Goal: Task Accomplishment & Management: Manage account settings

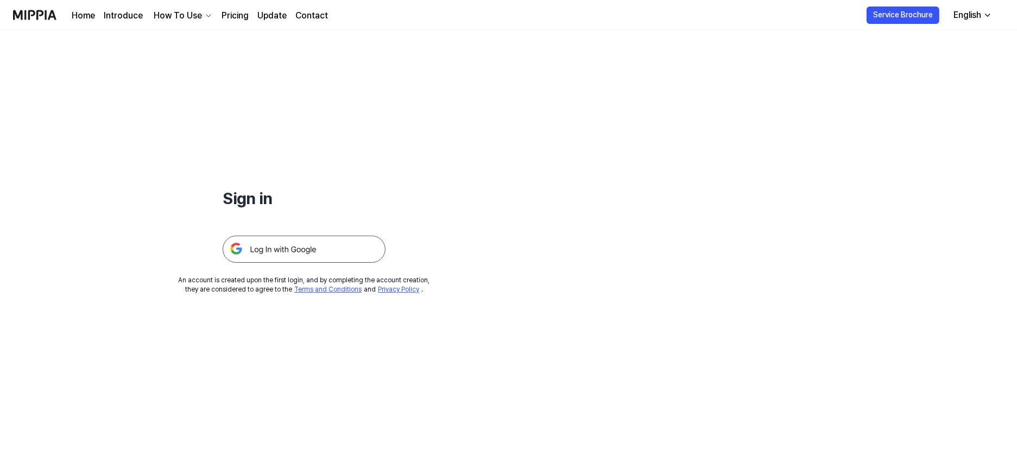
click at [338, 243] on img at bounding box center [304, 249] width 163 height 27
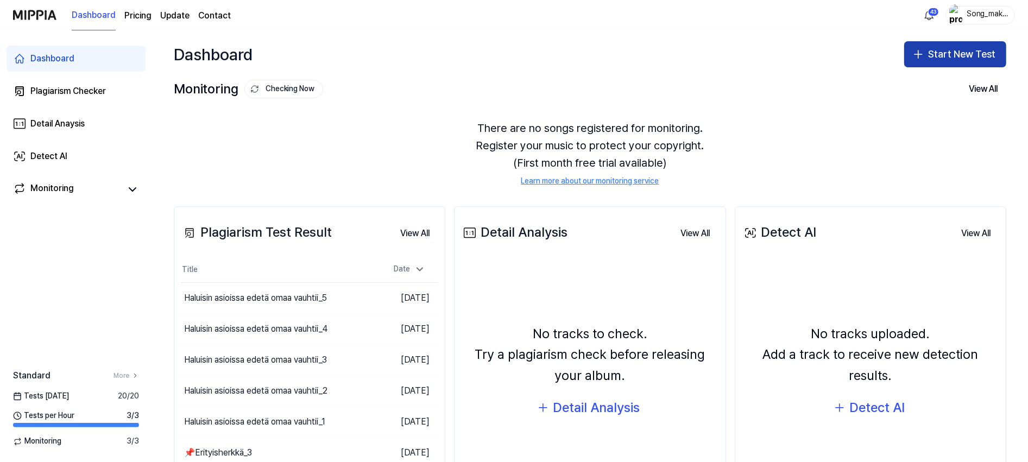
click at [977, 49] on button "Start New Test" at bounding box center [955, 54] width 102 height 26
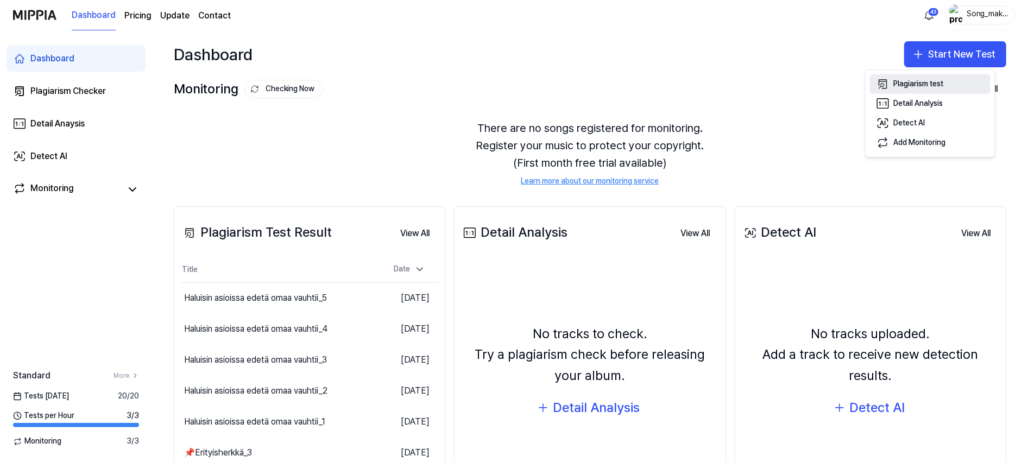
click at [949, 83] on button "Plagiarism test" at bounding box center [930, 84] width 121 height 20
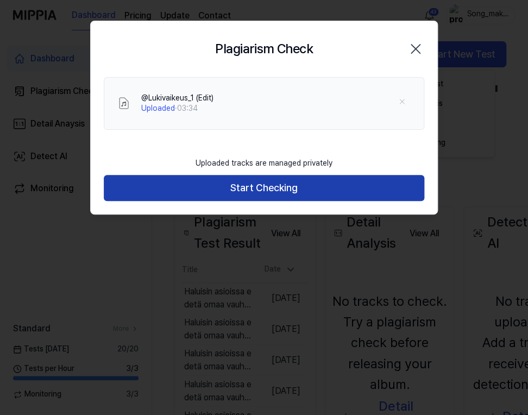
click at [311, 188] on button "Start Checking" at bounding box center [264, 188] width 320 height 26
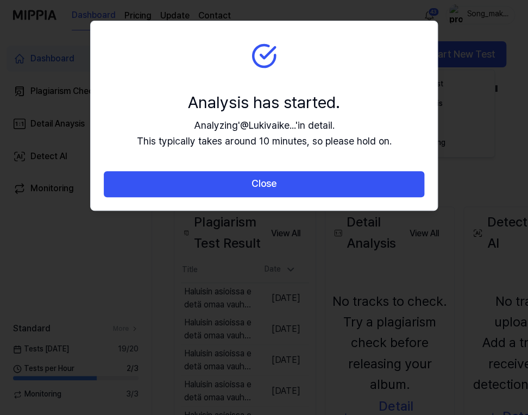
click at [311, 188] on button "Close" at bounding box center [264, 184] width 320 height 26
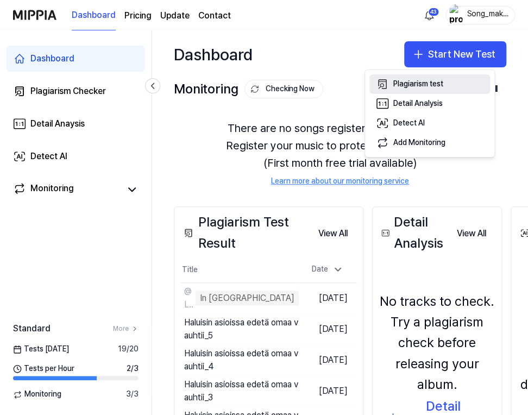
click at [435, 77] on button "Plagiarism test" at bounding box center [429, 84] width 121 height 20
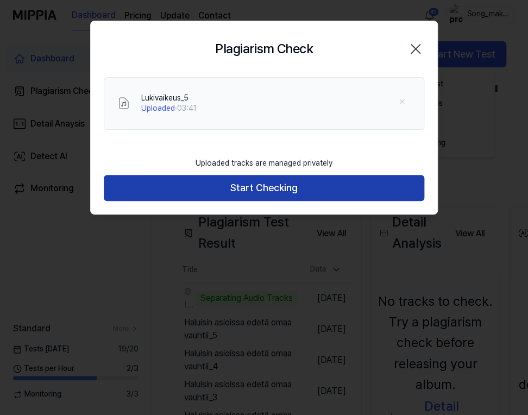
click at [333, 186] on button "Start Checking" at bounding box center [264, 188] width 320 height 26
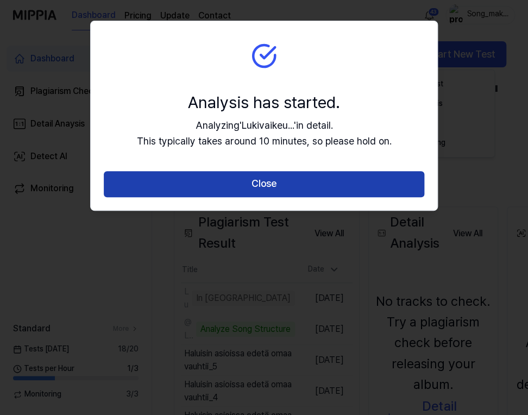
click at [372, 188] on button "Close" at bounding box center [264, 184] width 320 height 26
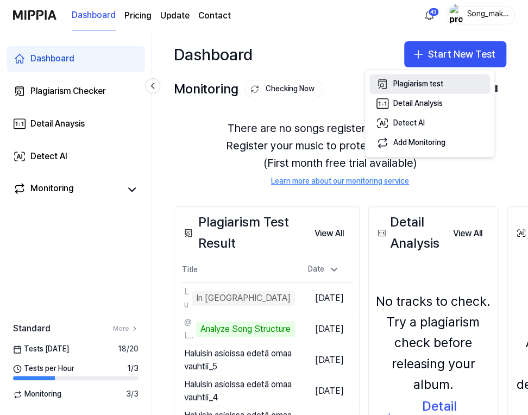
click at [433, 84] on div "Plagiarism test" at bounding box center [418, 84] width 50 height 11
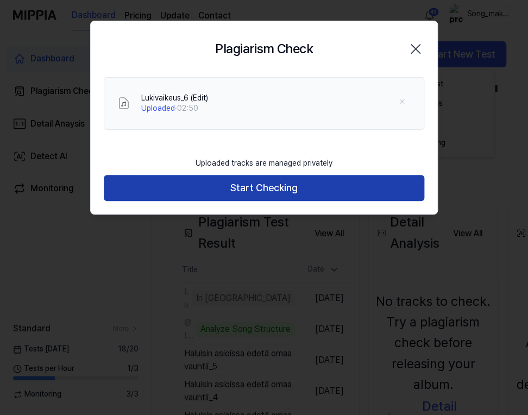
click at [323, 188] on button "Start Checking" at bounding box center [264, 188] width 320 height 26
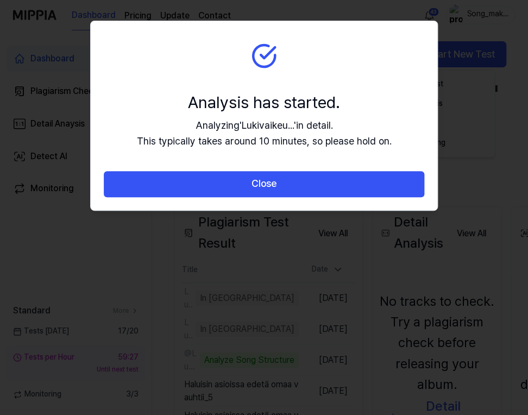
click at [323, 188] on button "Close" at bounding box center [264, 184] width 320 height 26
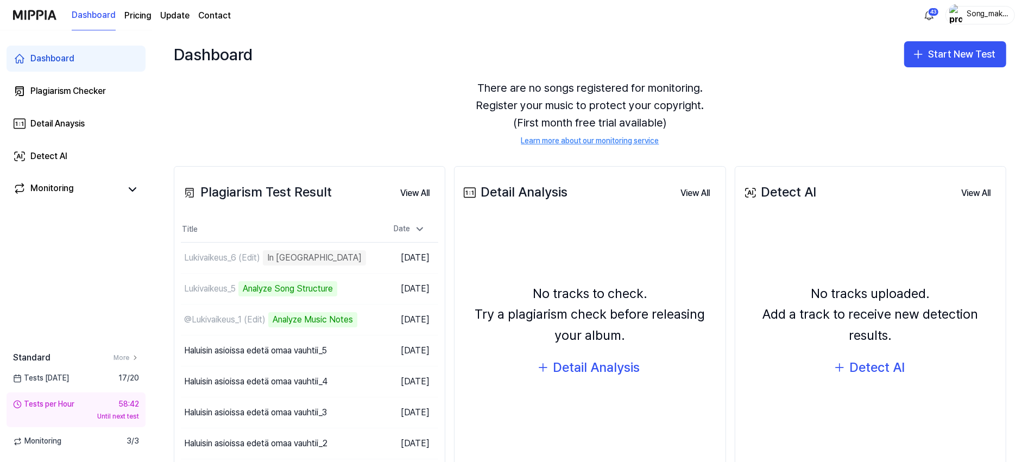
scroll to position [78, 0]
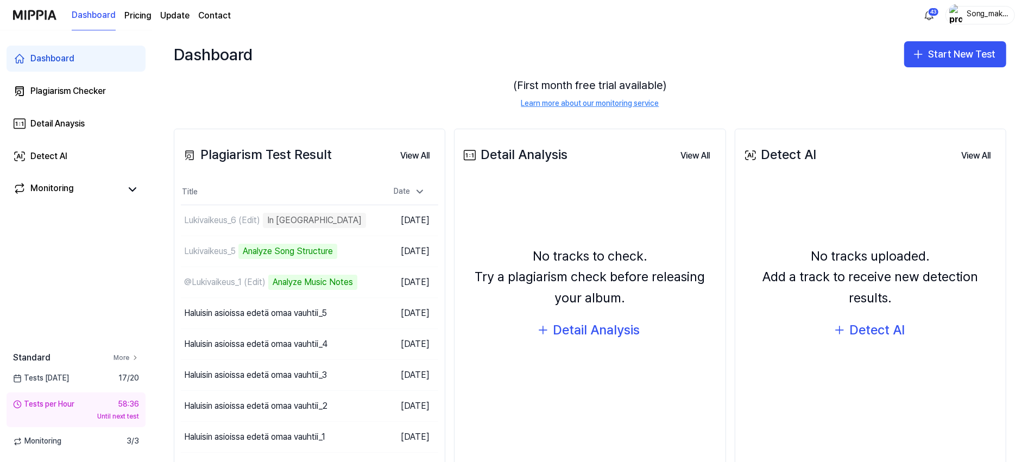
click at [132, 353] on link "More" at bounding box center [126, 357] width 26 height 9
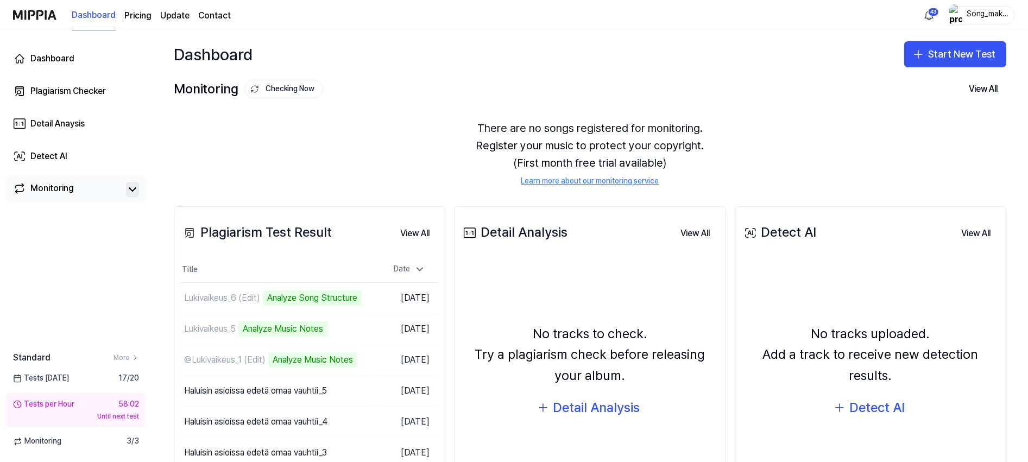
click at [131, 188] on icon at bounding box center [132, 189] width 13 height 13
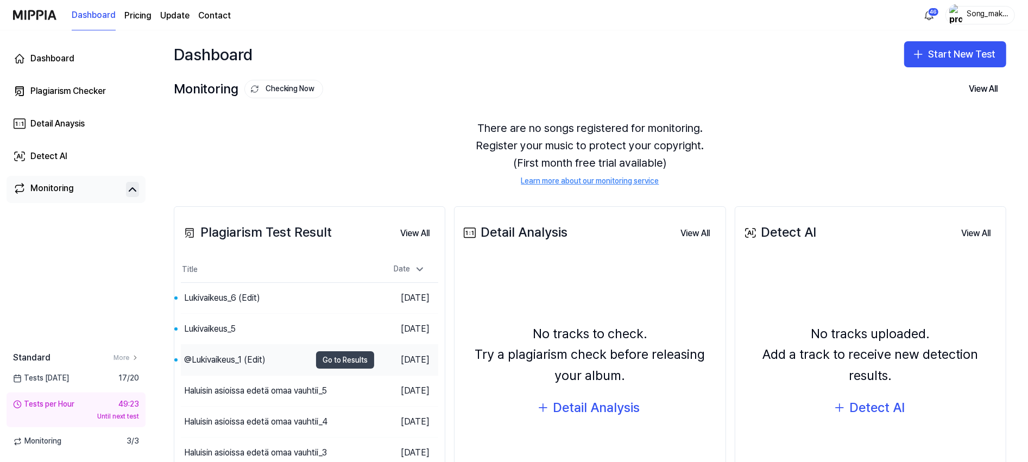
click at [325, 358] on button "Go to Results" at bounding box center [345, 359] width 58 height 17
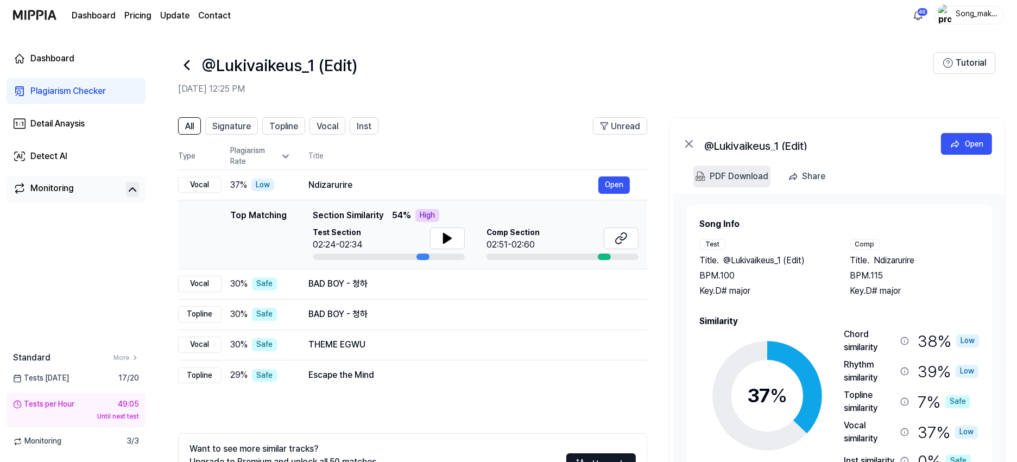
click at [744, 174] on div "PDF Download" at bounding box center [738, 176] width 59 height 14
click at [978, 143] on div "Open" at bounding box center [974, 144] width 18 height 12
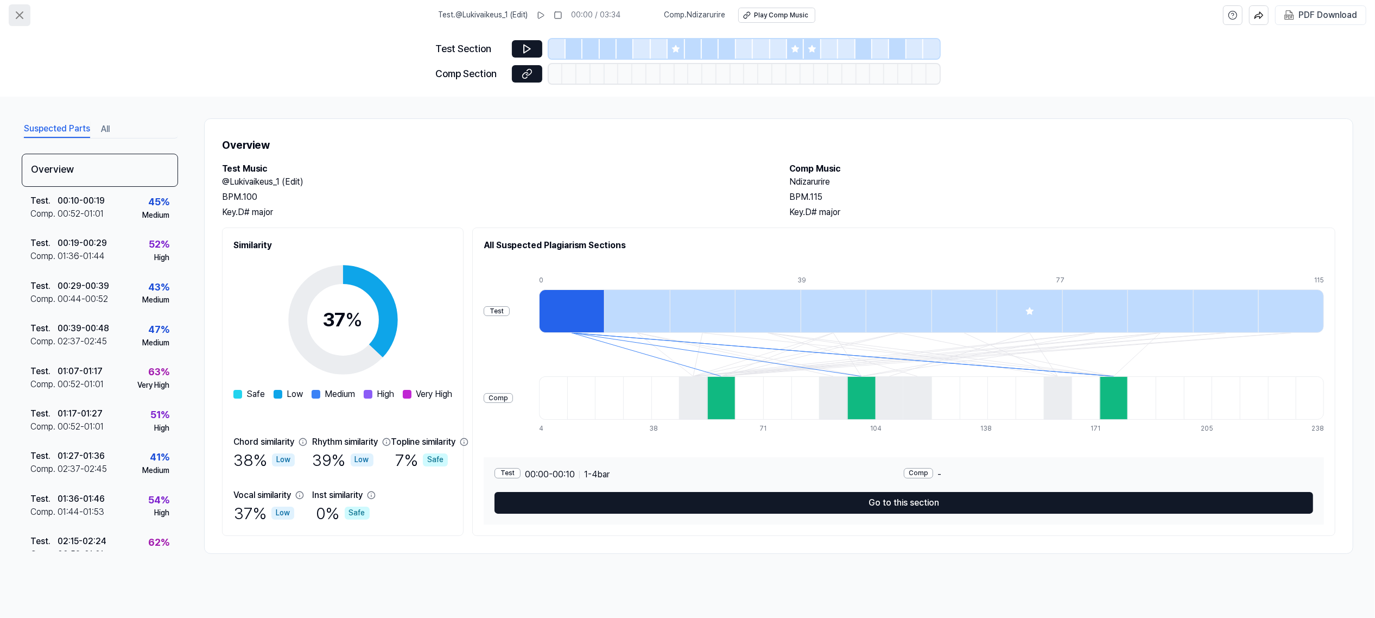
click at [19, 15] on icon at bounding box center [19, 15] width 7 height 7
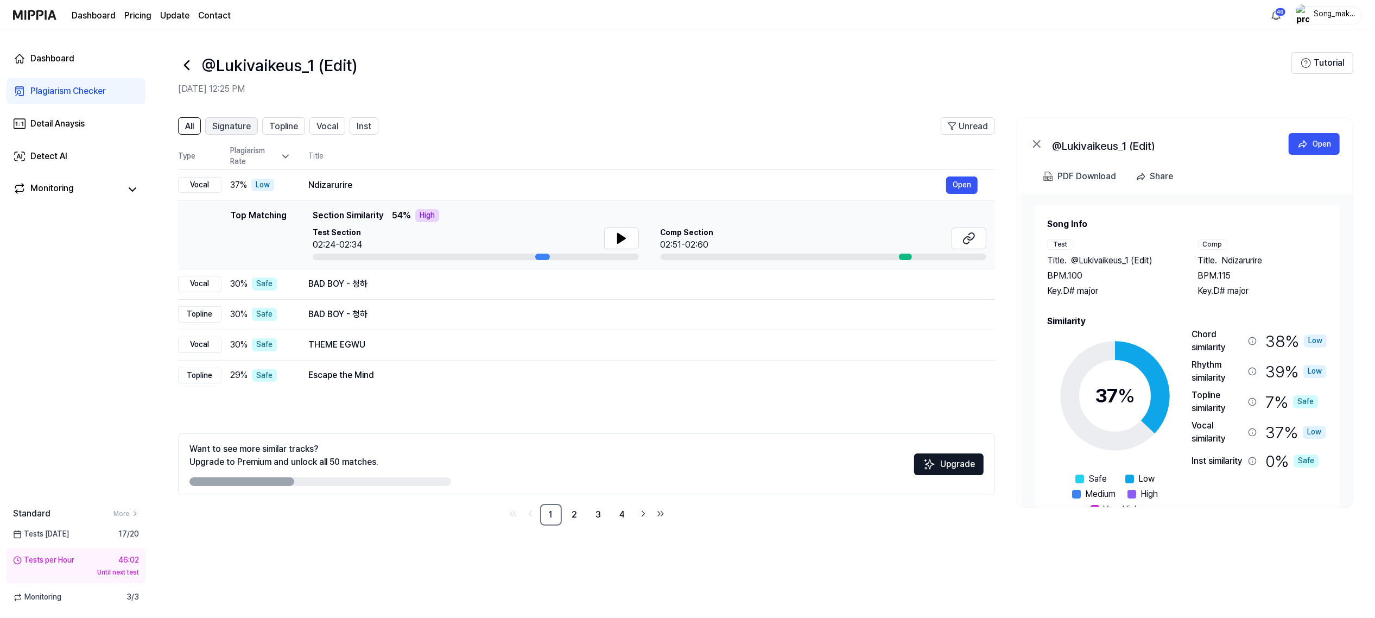
click at [219, 118] on button "Signature" at bounding box center [231, 125] width 53 height 17
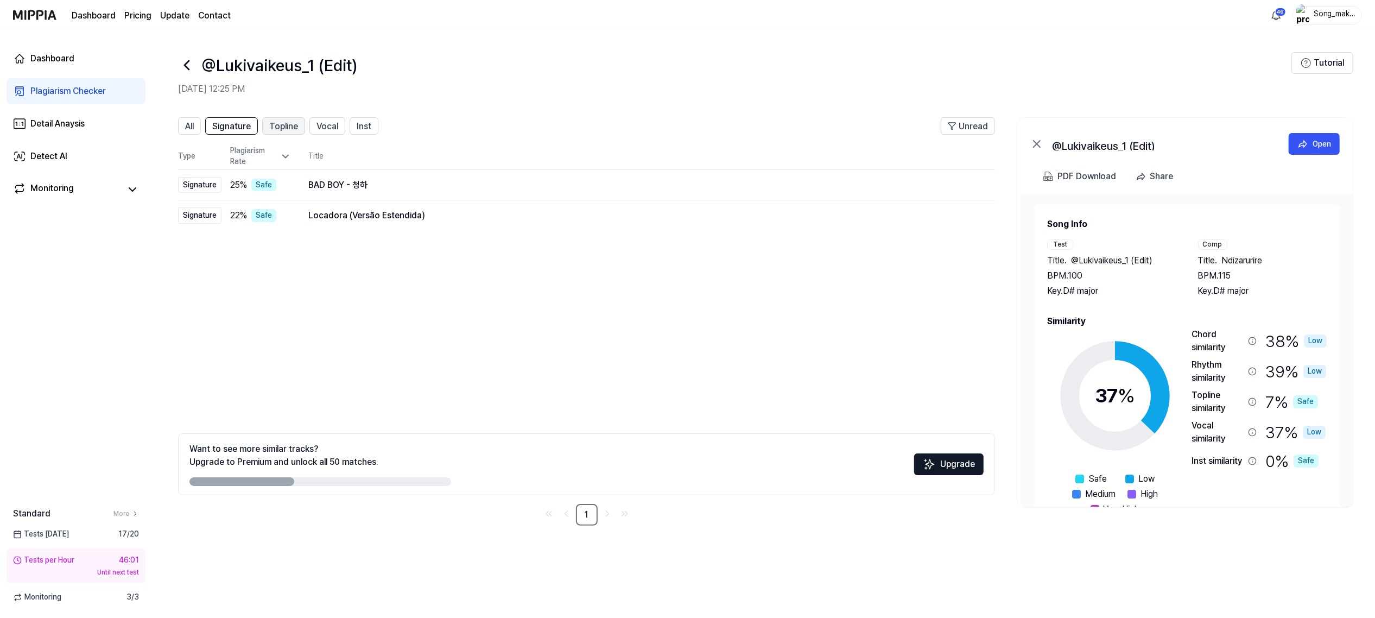
click at [280, 121] on span "Topline" at bounding box center [283, 126] width 29 height 13
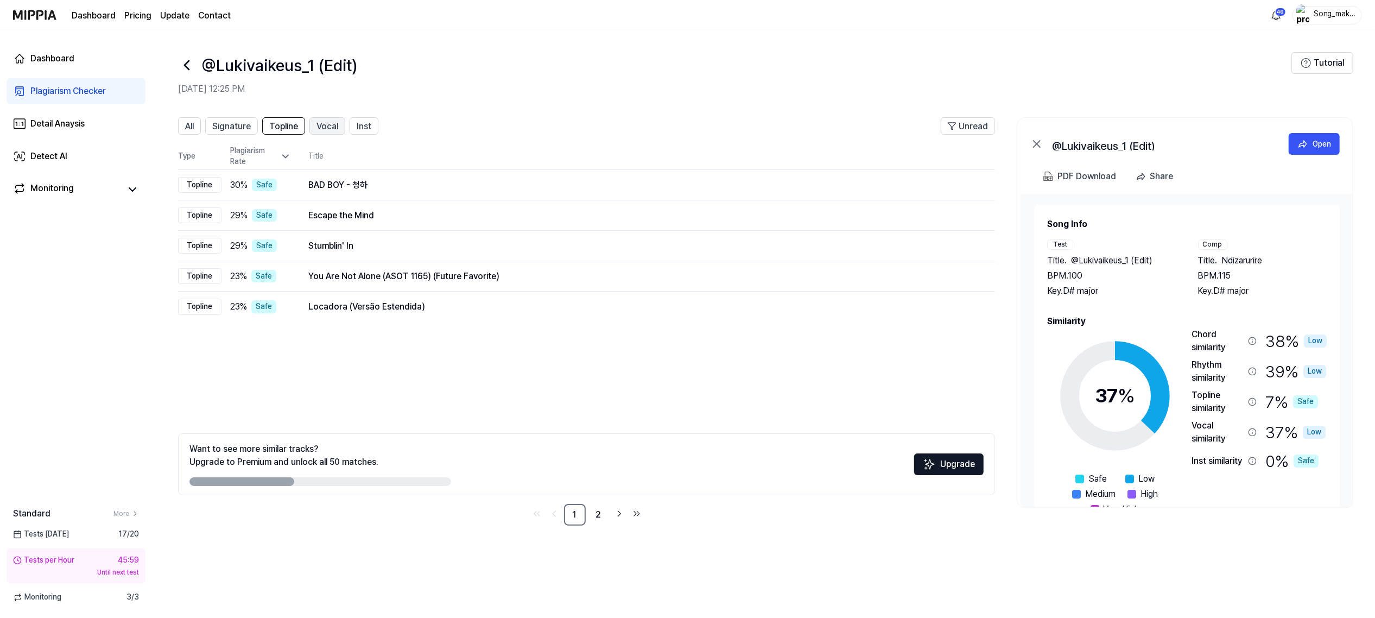
click at [331, 125] on span "Vocal" at bounding box center [327, 126] width 22 height 13
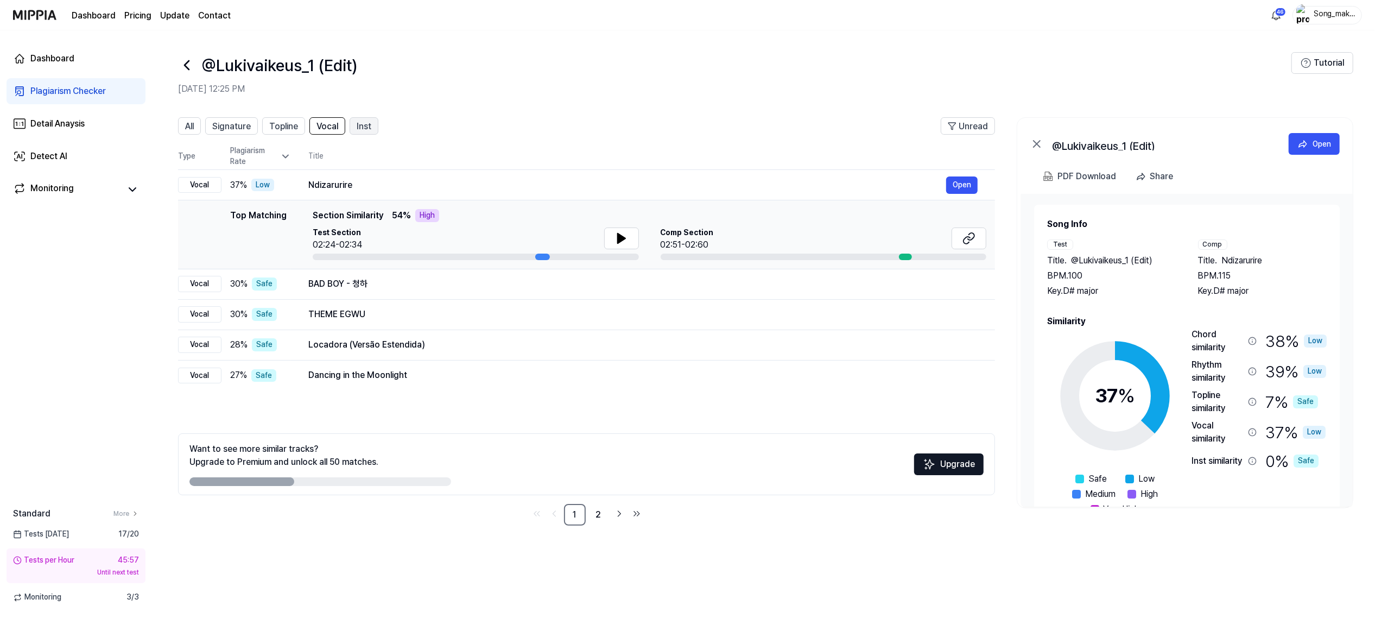
click at [369, 125] on span "Inst" at bounding box center [364, 126] width 15 height 13
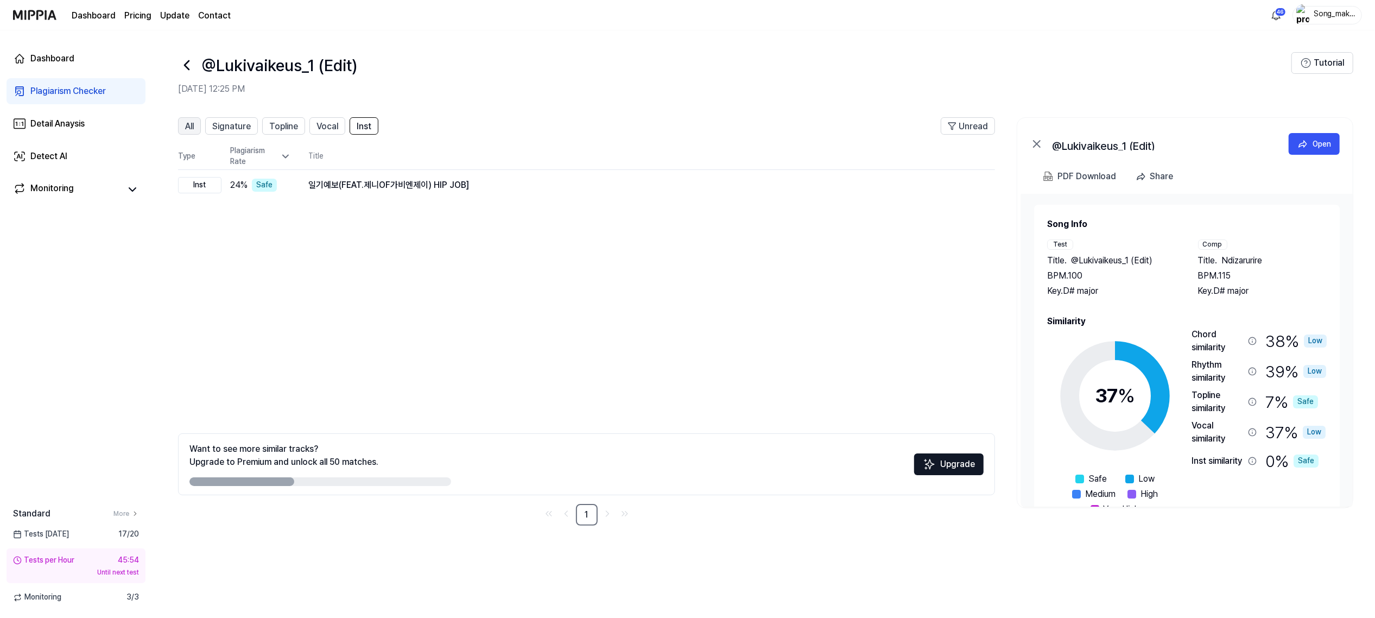
click at [191, 128] on span "All" at bounding box center [189, 126] width 9 height 13
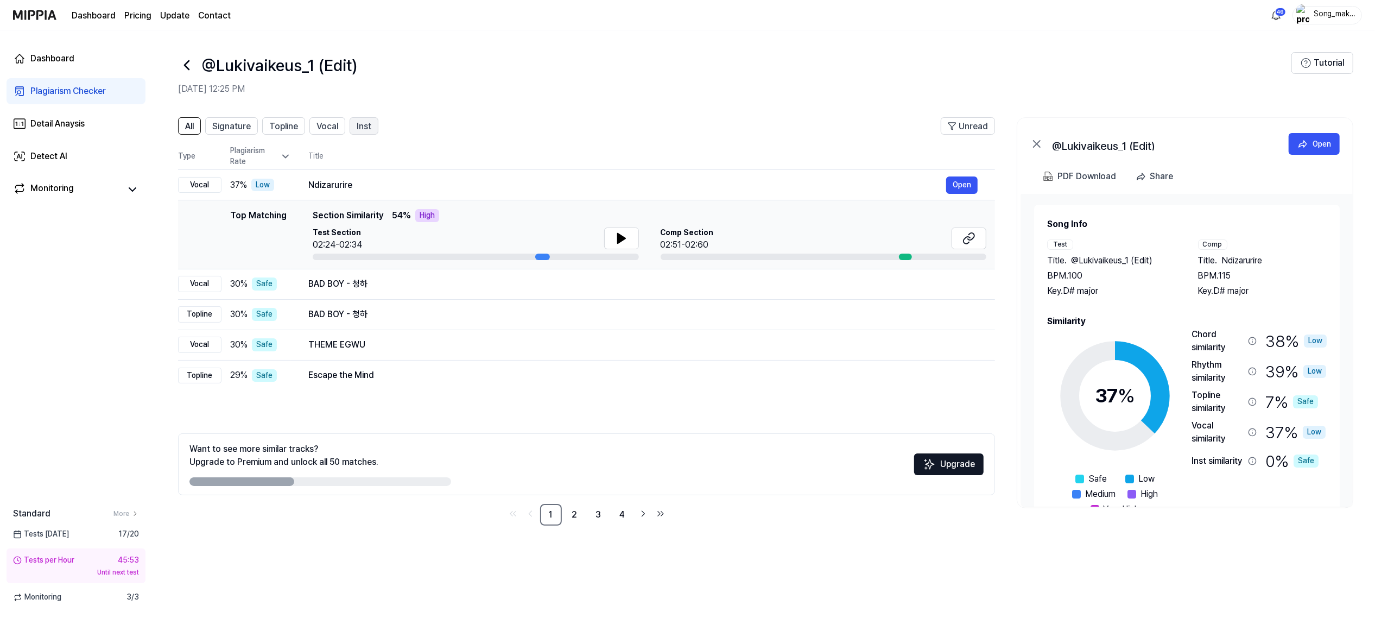
click at [364, 128] on span "Inst" at bounding box center [364, 126] width 15 height 13
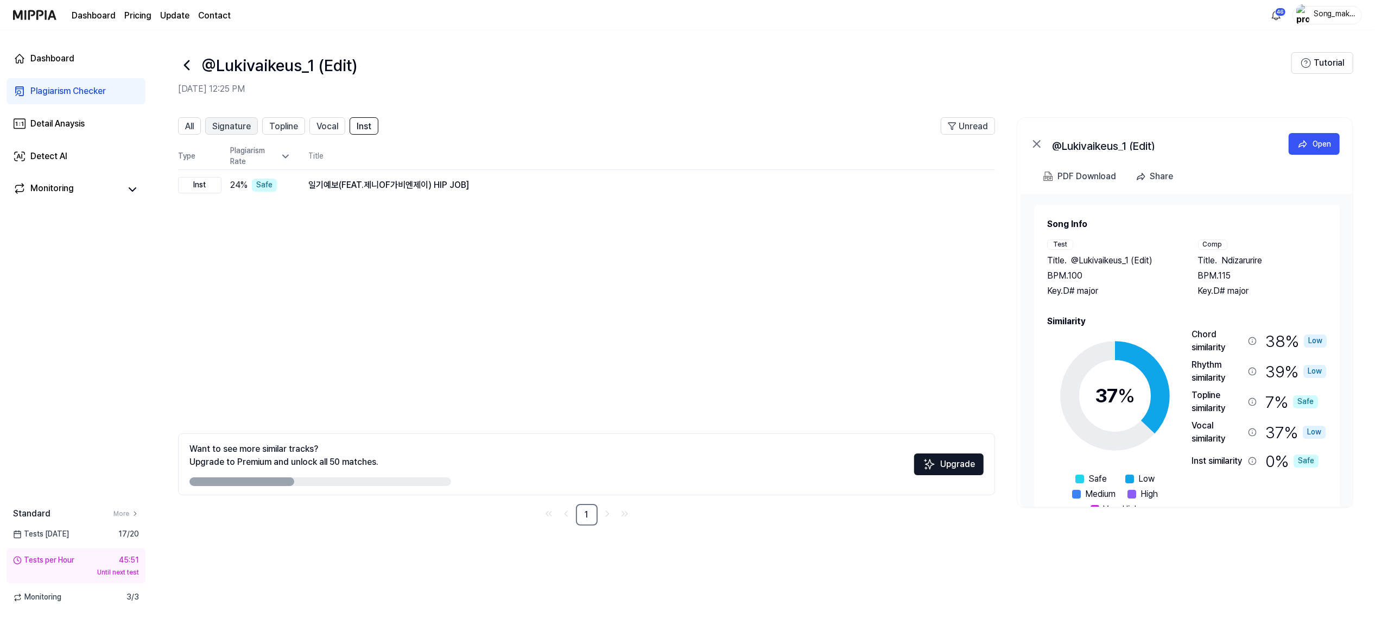
click at [222, 127] on span "Signature" at bounding box center [231, 126] width 39 height 13
click at [286, 121] on span "Topline" at bounding box center [283, 126] width 29 height 13
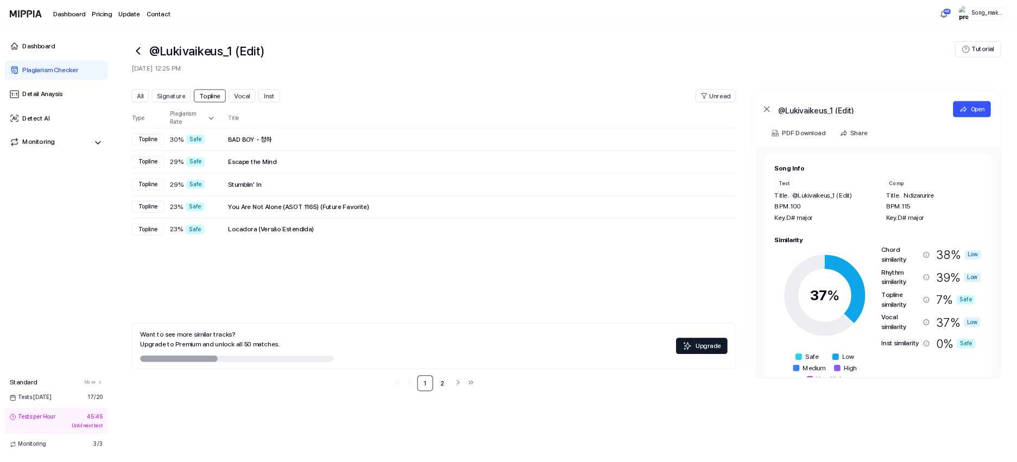
scroll to position [33, 0]
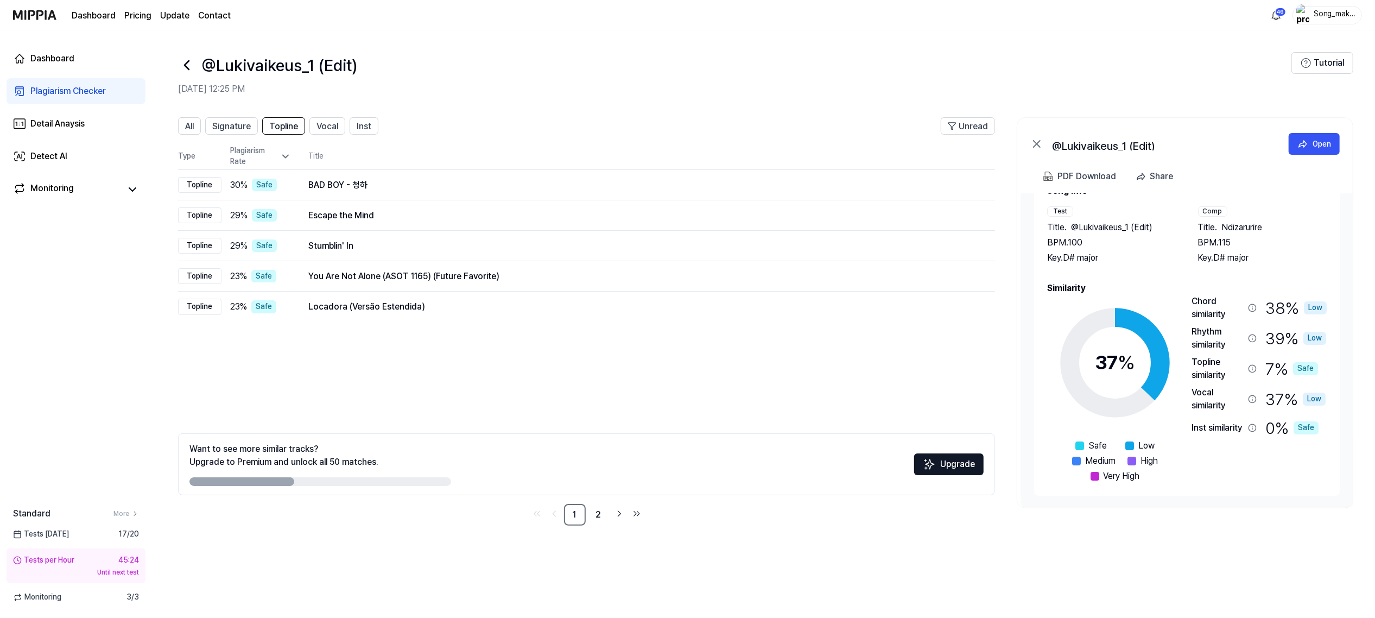
drag, startPoint x: 178, startPoint y: 50, endPoint x: 473, endPoint y: 40, distance: 294.9
click at [473, 40] on header "@Lukivaikeus_1 (Edit) Sep 15, 2025, 12:25 PM Tutorial" at bounding box center [763, 68] width 1223 height 76
click at [189, 130] on span "All" at bounding box center [189, 126] width 9 height 13
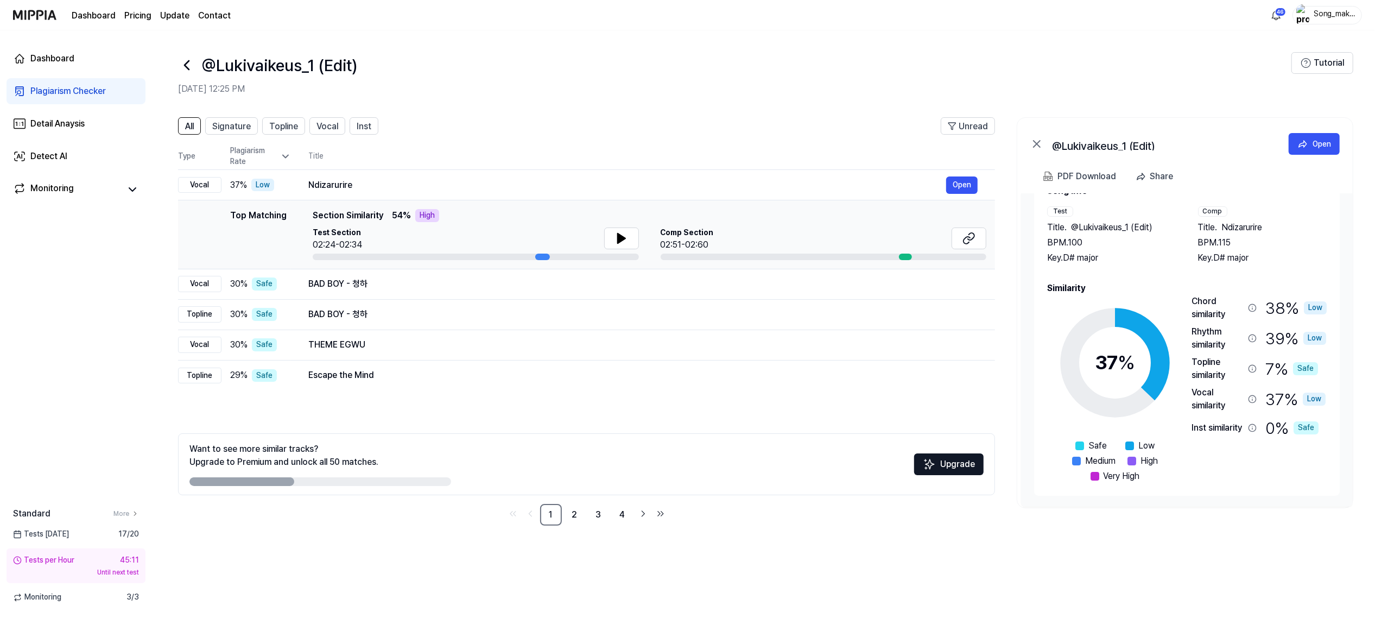
click at [282, 156] on icon at bounding box center [285, 156] width 11 height 11
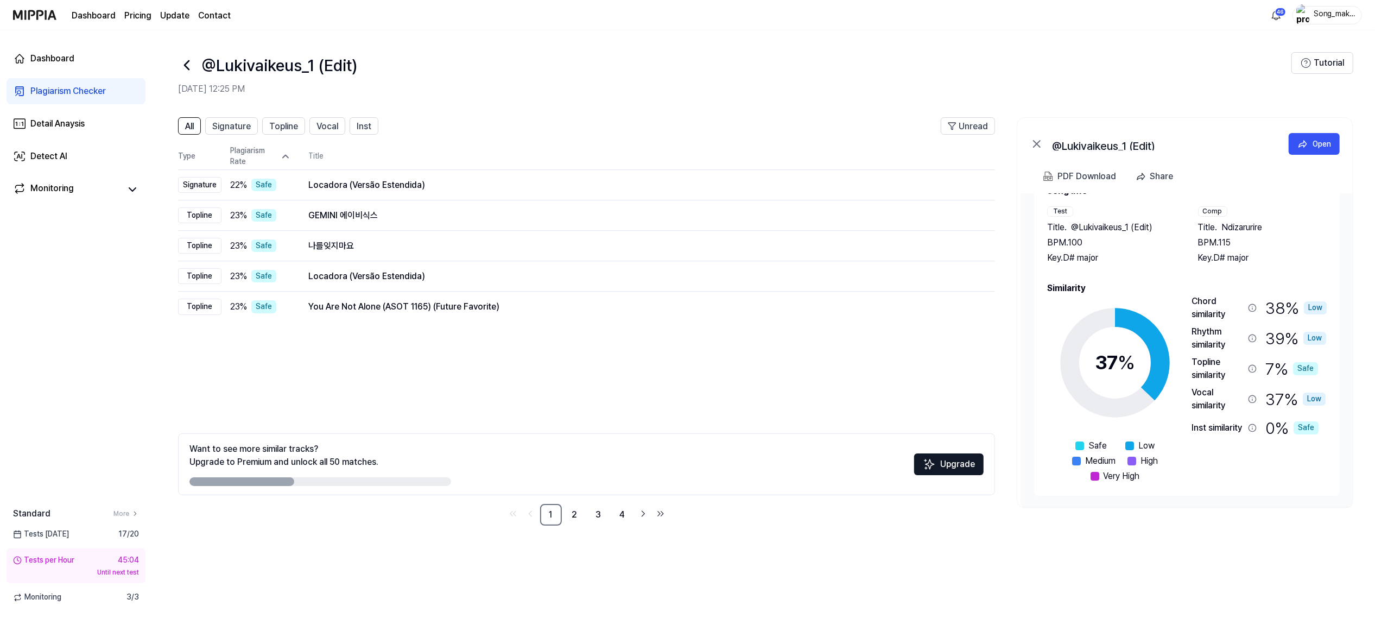
click at [283, 156] on icon at bounding box center [285, 156] width 11 height 11
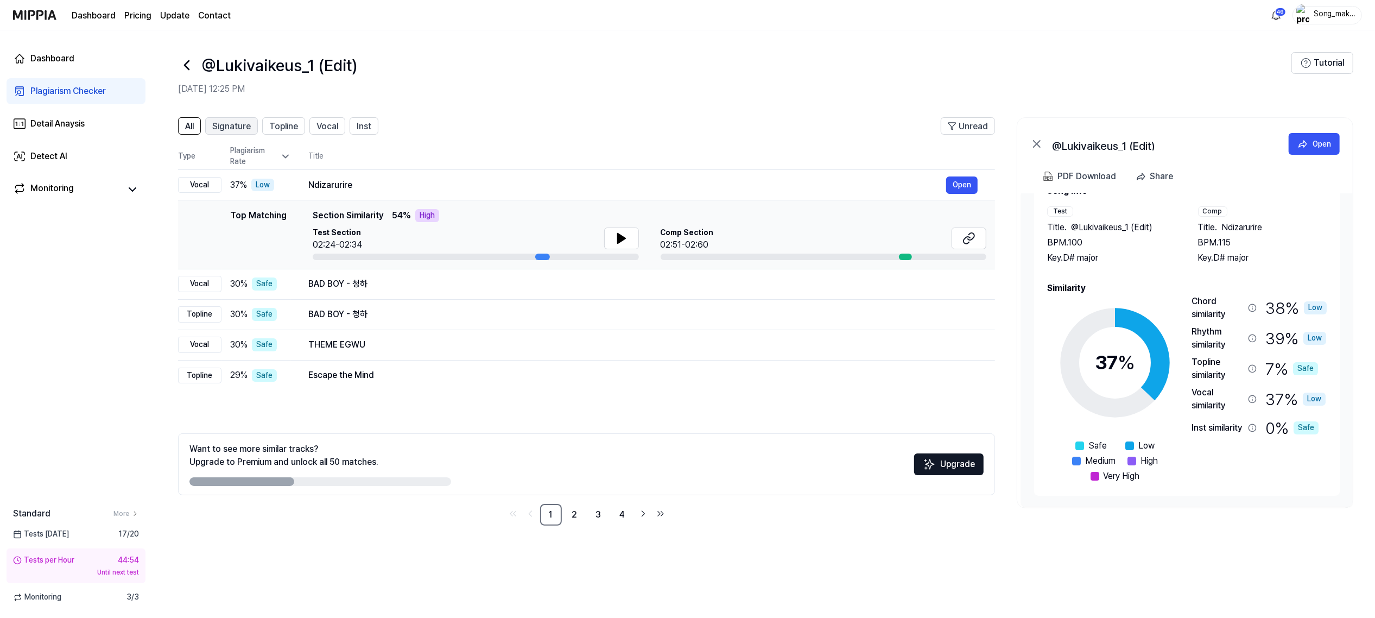
click at [234, 121] on span "Signature" at bounding box center [231, 126] width 39 height 13
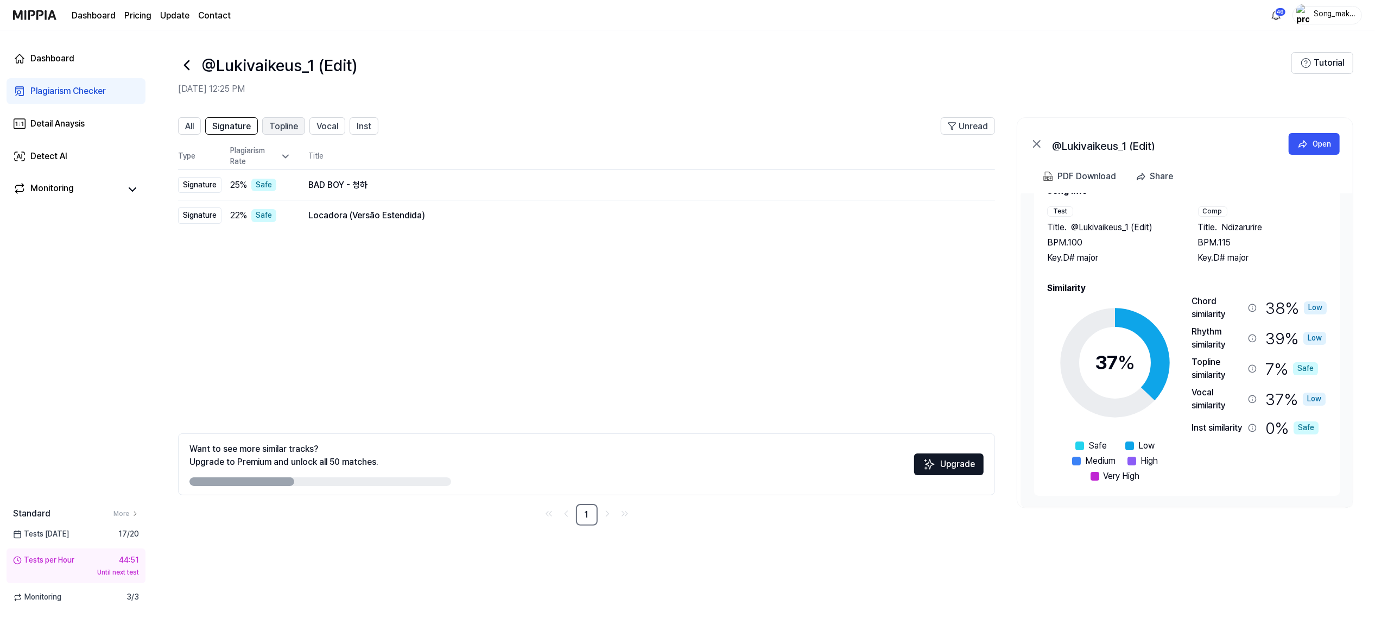
click at [280, 121] on span "Topline" at bounding box center [283, 126] width 29 height 13
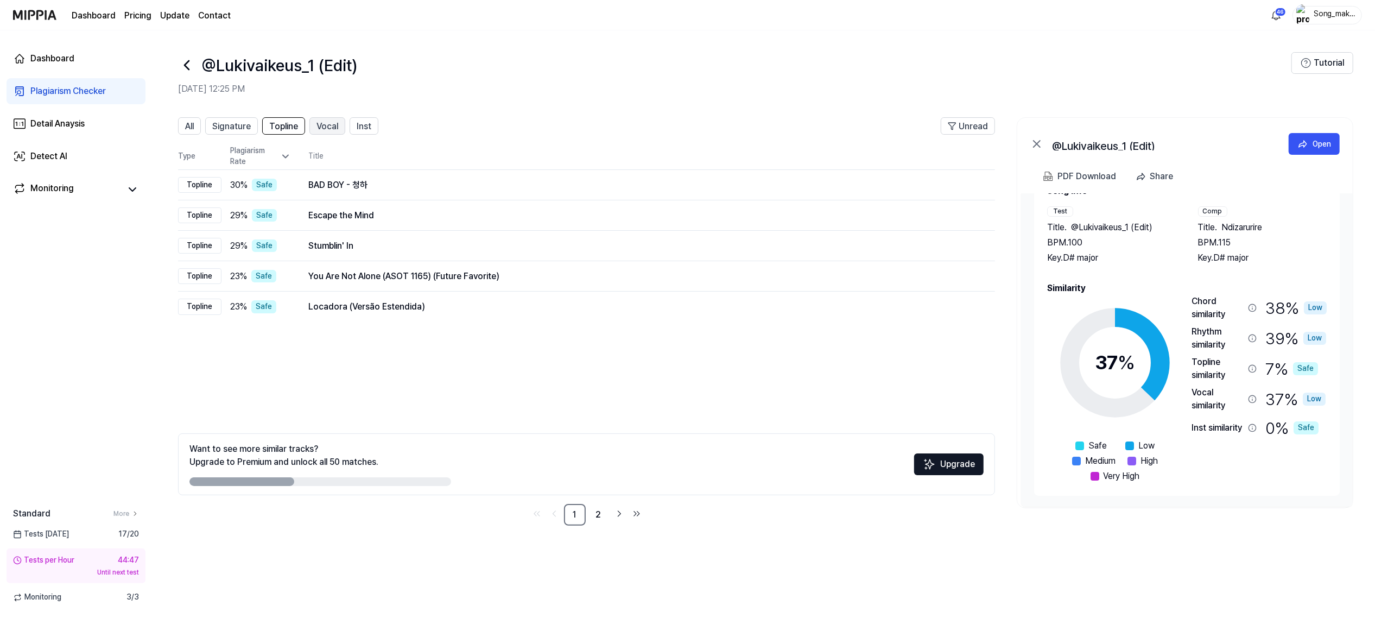
click at [326, 122] on span "Vocal" at bounding box center [327, 126] width 22 height 13
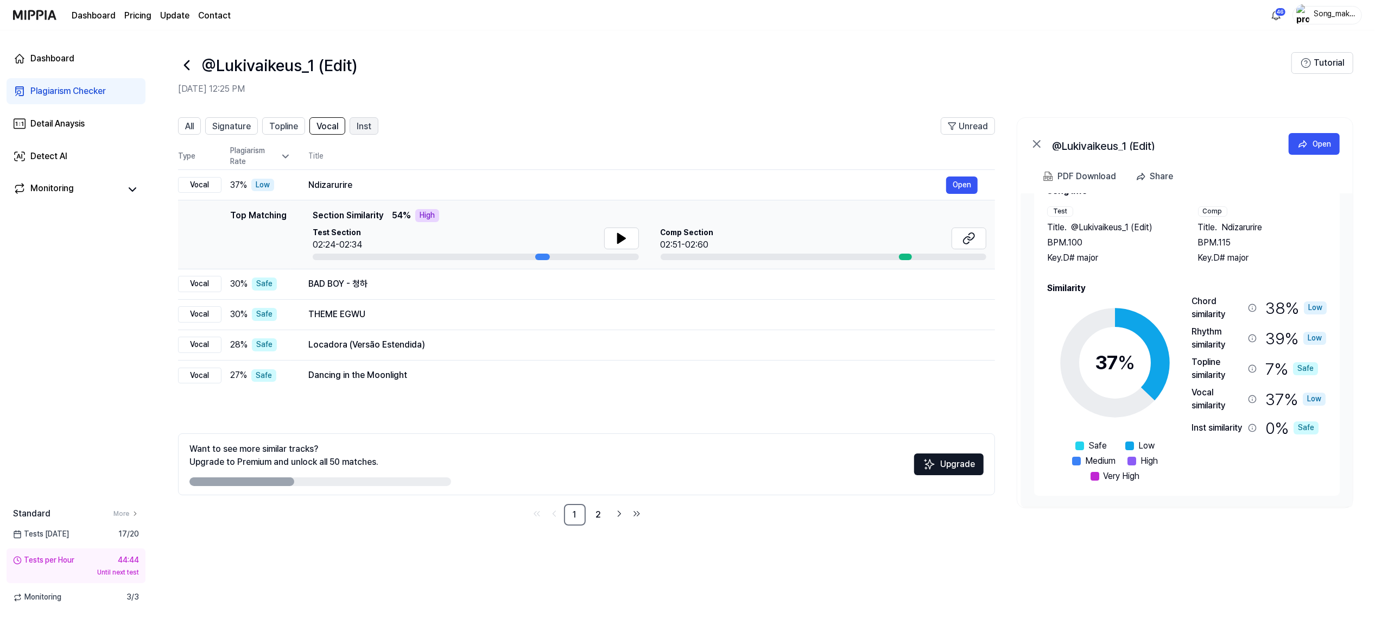
click at [364, 125] on span "Inst" at bounding box center [364, 126] width 15 height 13
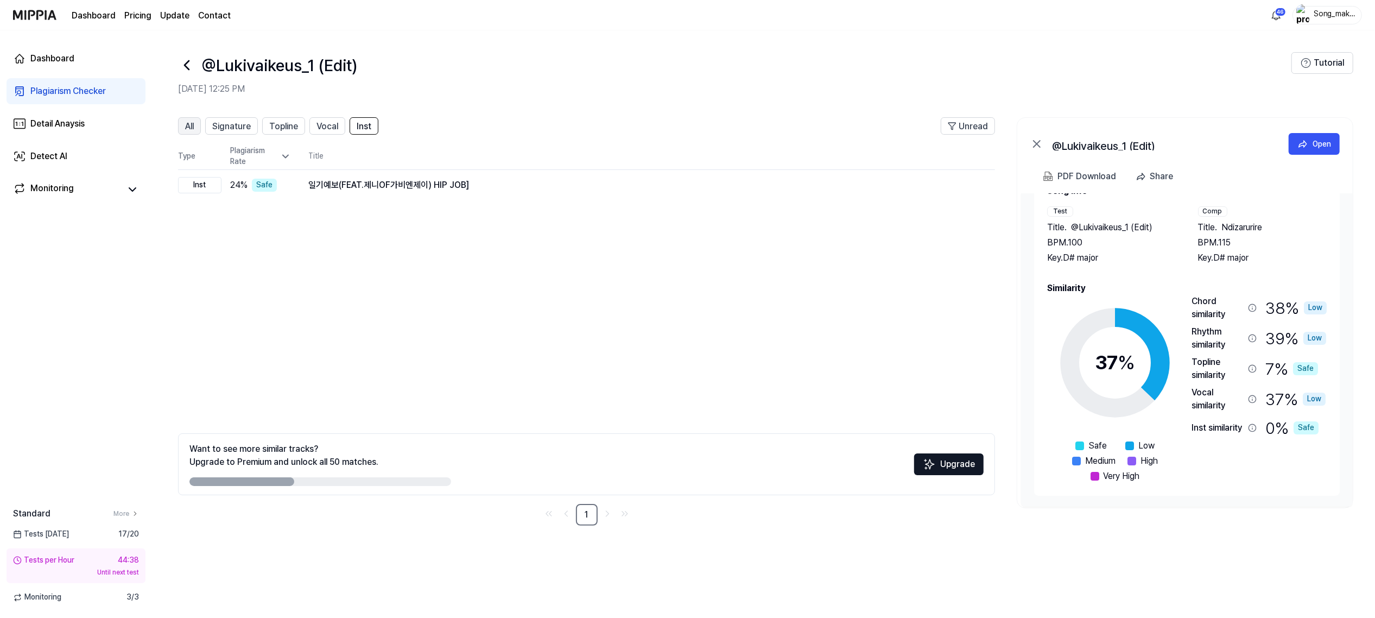
click at [189, 125] on span "All" at bounding box center [189, 126] width 9 height 13
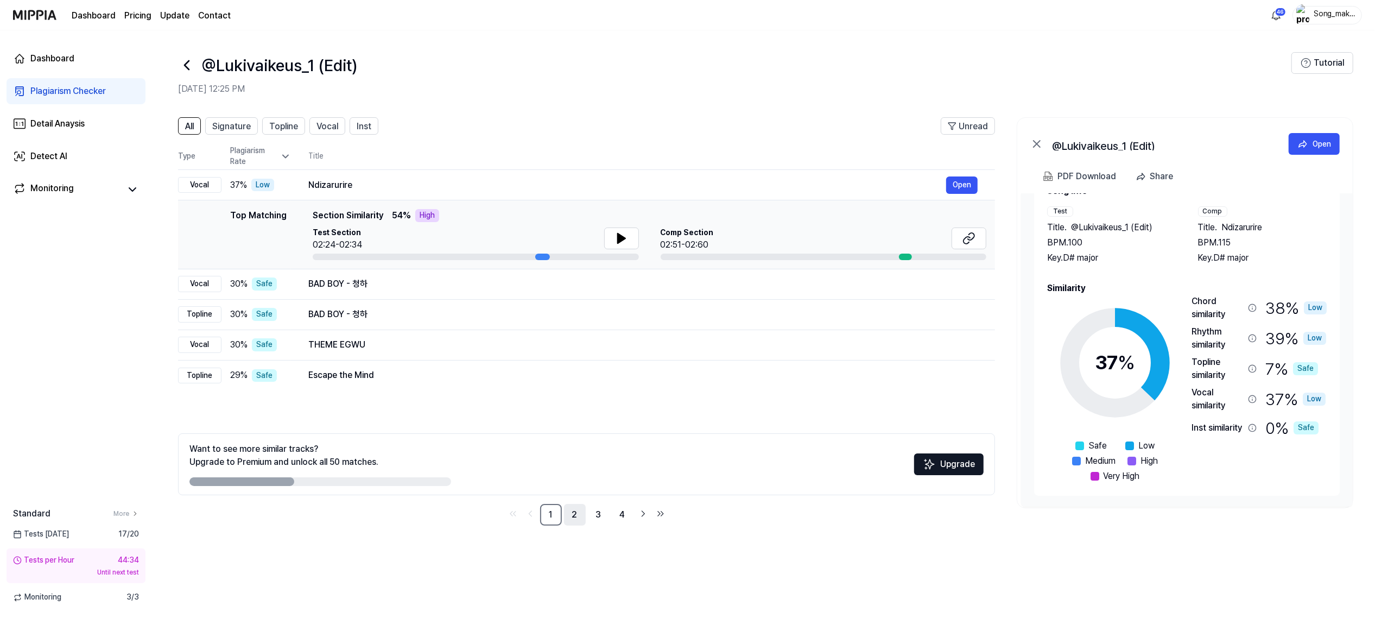
click at [572, 461] on link "2" at bounding box center [575, 515] width 22 height 22
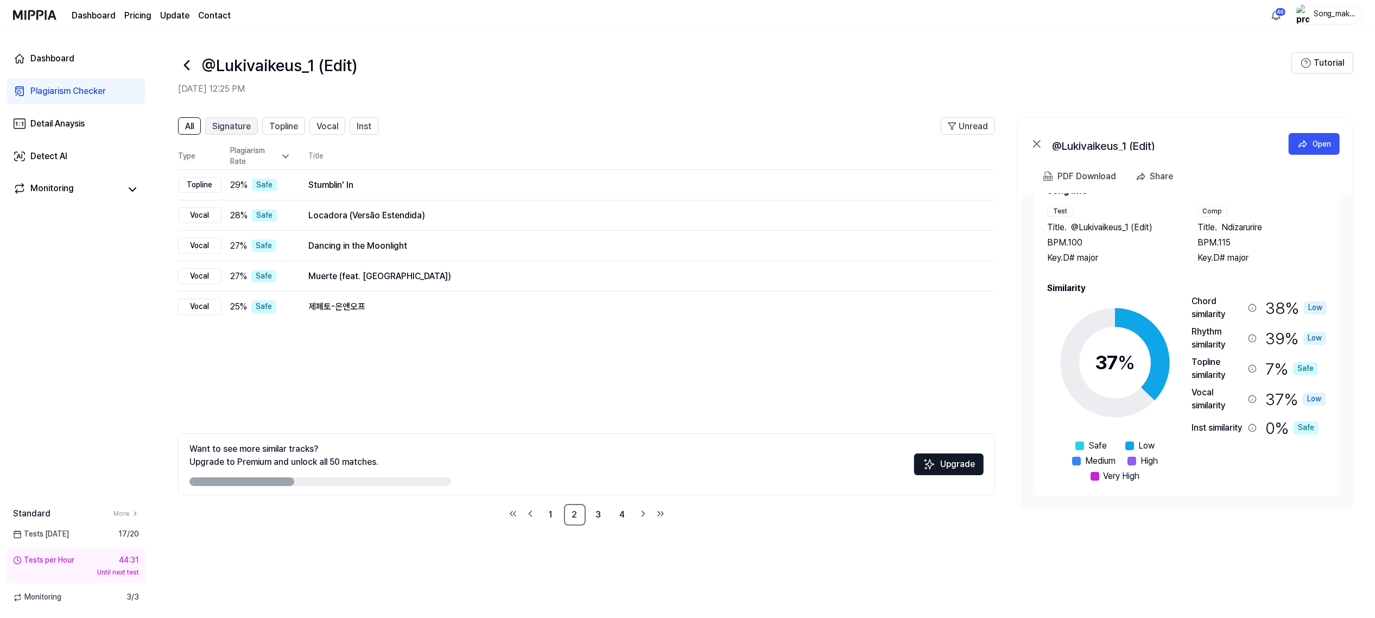
click at [236, 127] on span "Signature" at bounding box center [231, 126] width 39 height 13
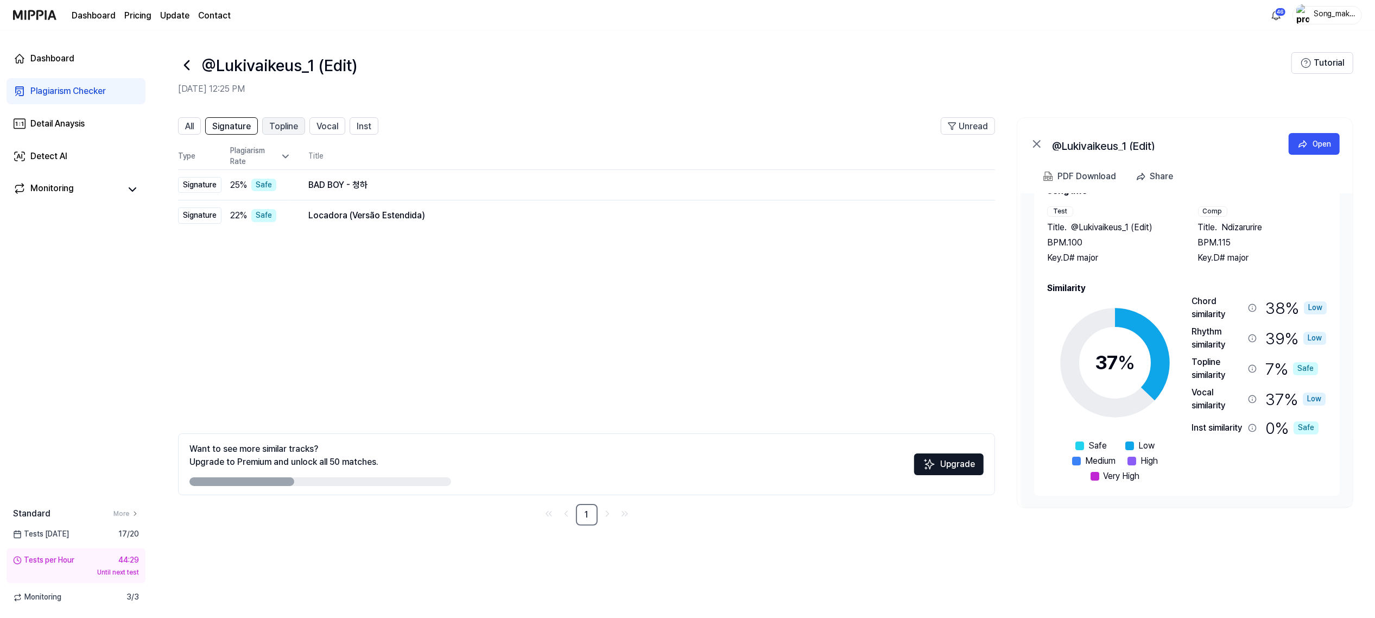
click at [277, 127] on span "Topline" at bounding box center [283, 126] width 29 height 13
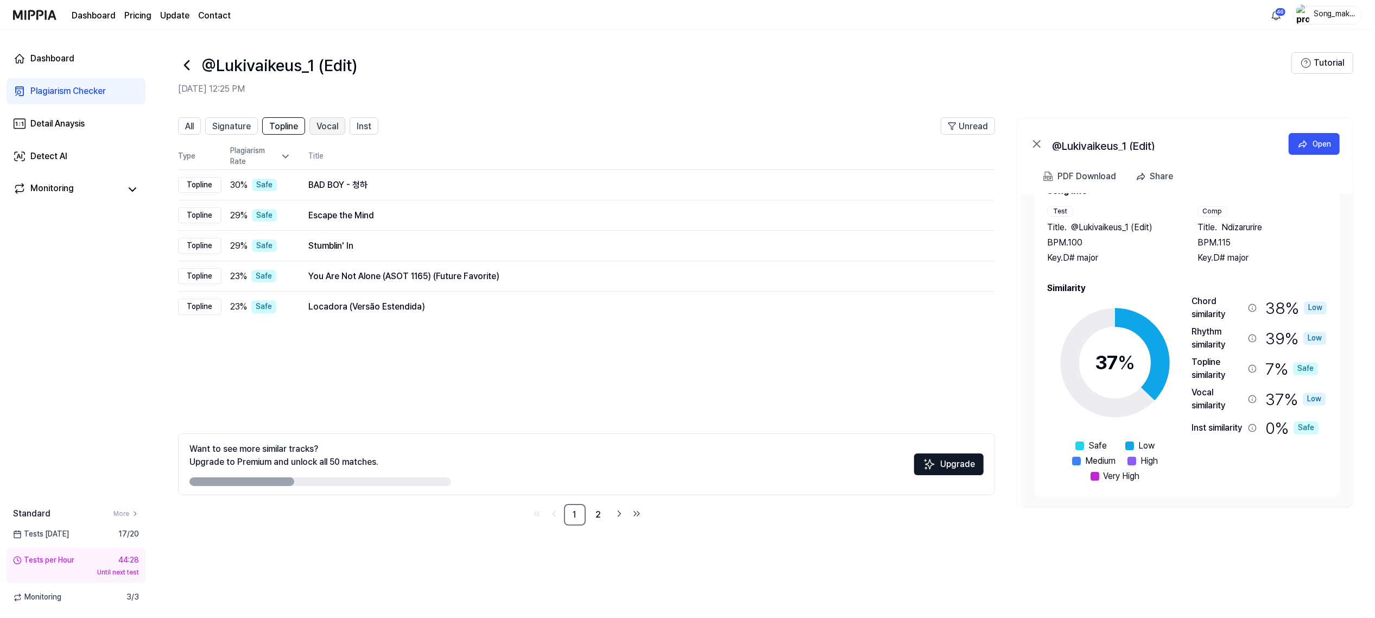
click at [330, 125] on span "Vocal" at bounding box center [327, 126] width 22 height 13
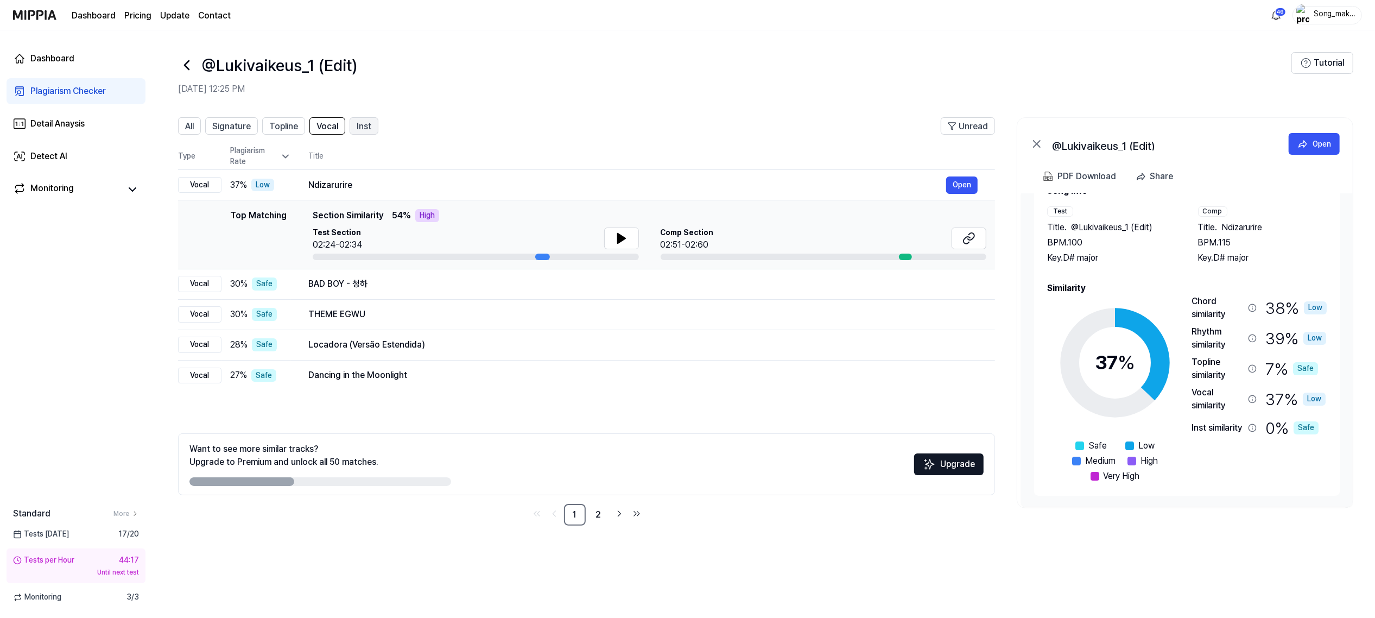
click at [367, 124] on span "Inst" at bounding box center [364, 126] width 15 height 13
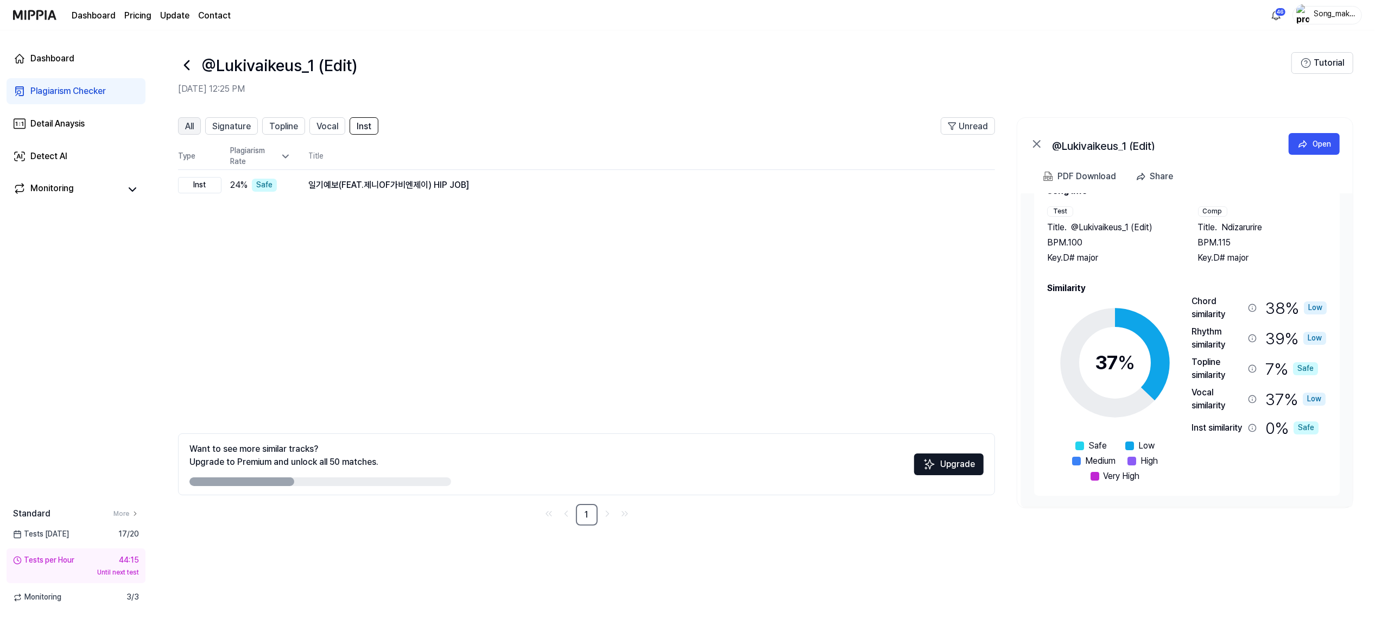
click at [189, 122] on span "All" at bounding box center [189, 126] width 9 height 13
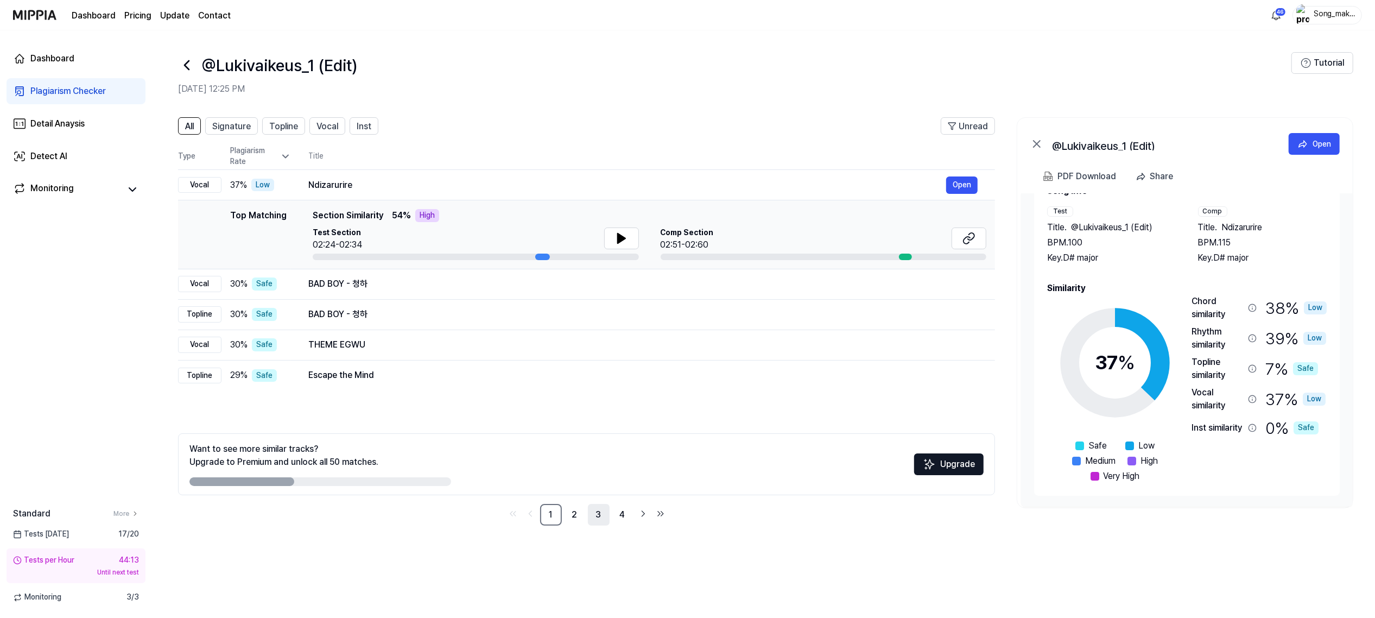
click at [601, 461] on link "3" at bounding box center [599, 515] width 22 height 22
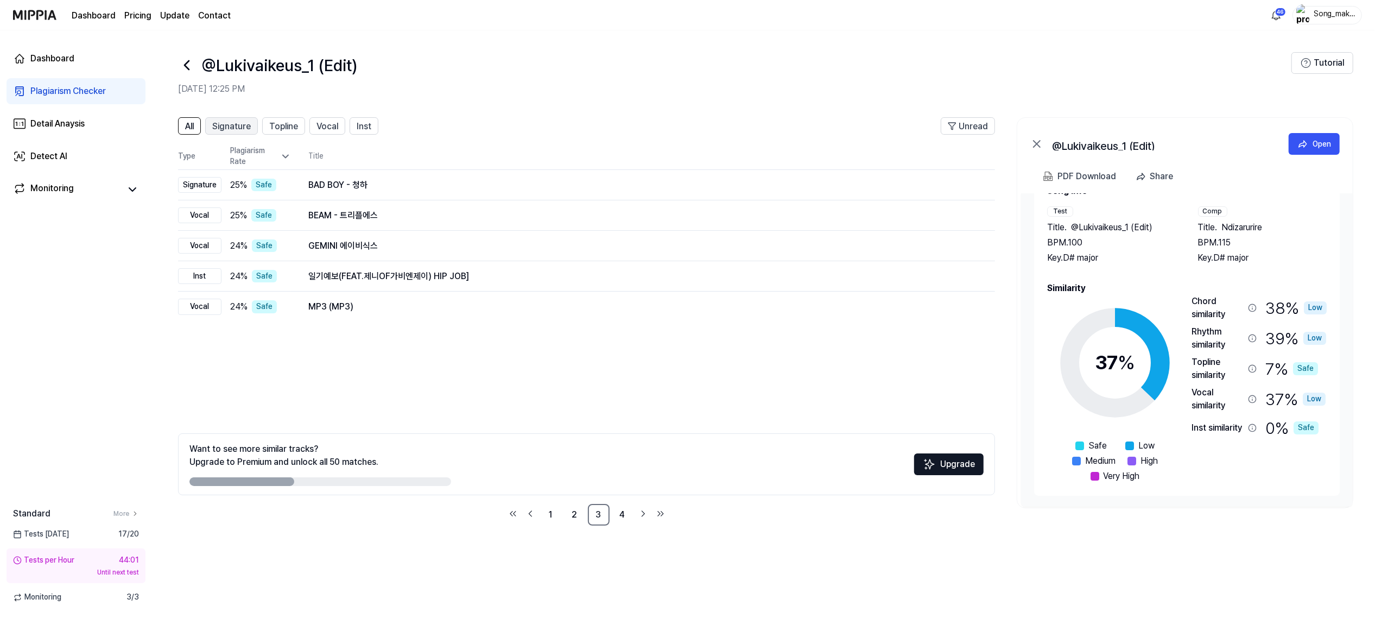
click at [233, 127] on span "Signature" at bounding box center [231, 126] width 39 height 13
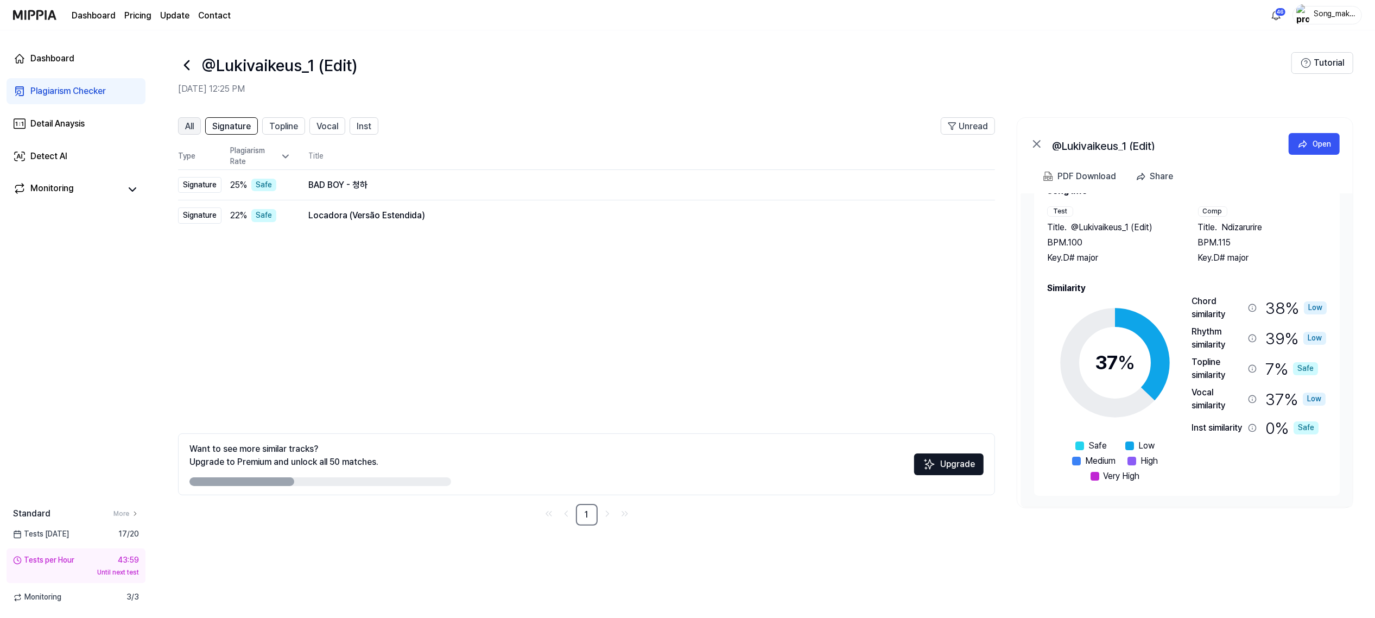
click at [193, 122] on span "All" at bounding box center [189, 126] width 9 height 13
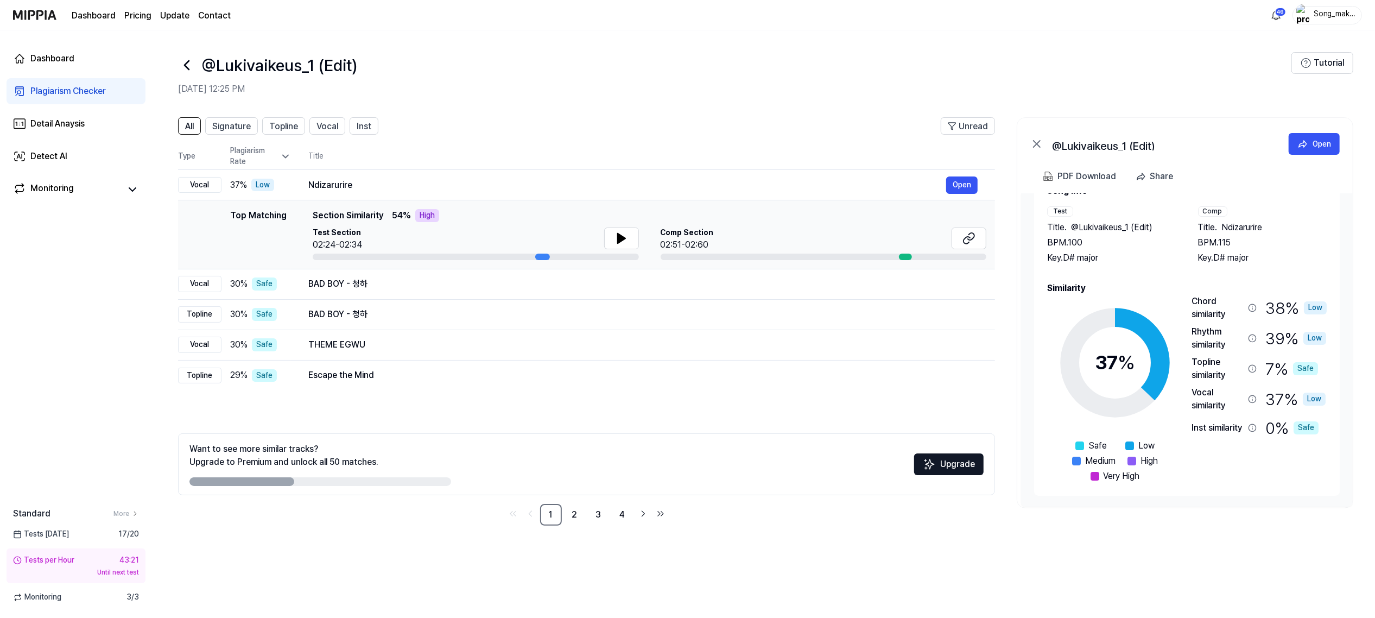
click at [194, 63] on icon at bounding box center [186, 64] width 17 height 17
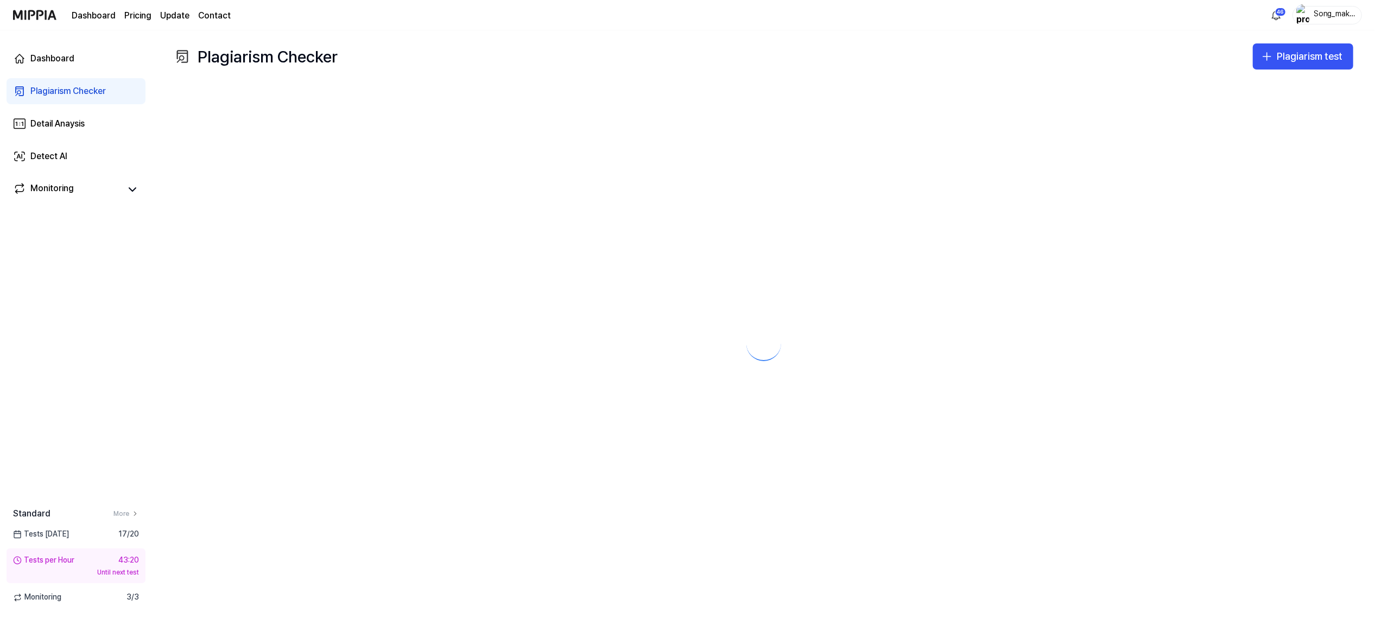
click at [189, 60] on icon at bounding box center [182, 56] width 17 height 17
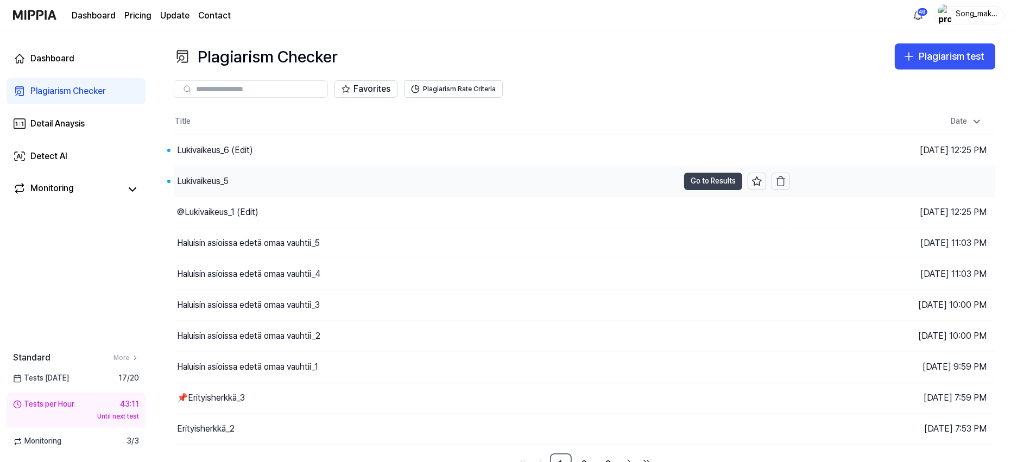
click at [718, 174] on button "Go to Results" at bounding box center [713, 181] width 58 height 17
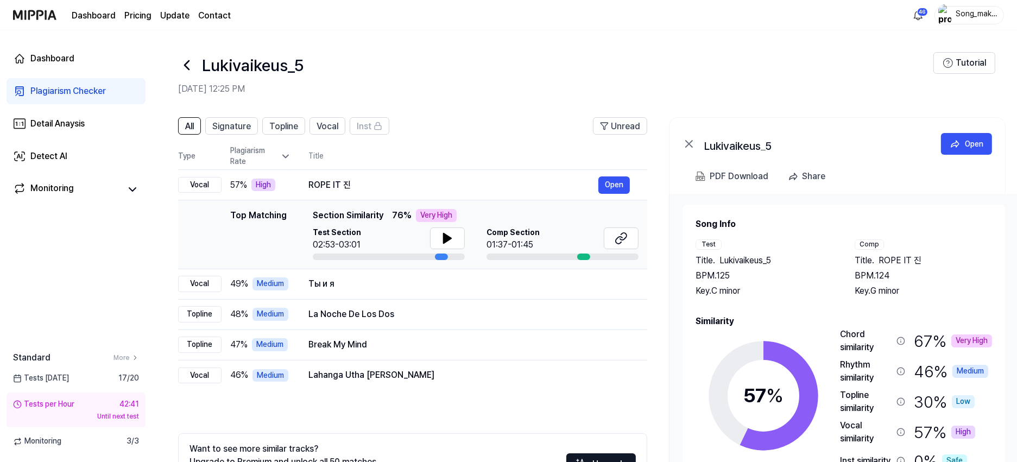
click at [183, 63] on icon at bounding box center [186, 64] width 17 height 17
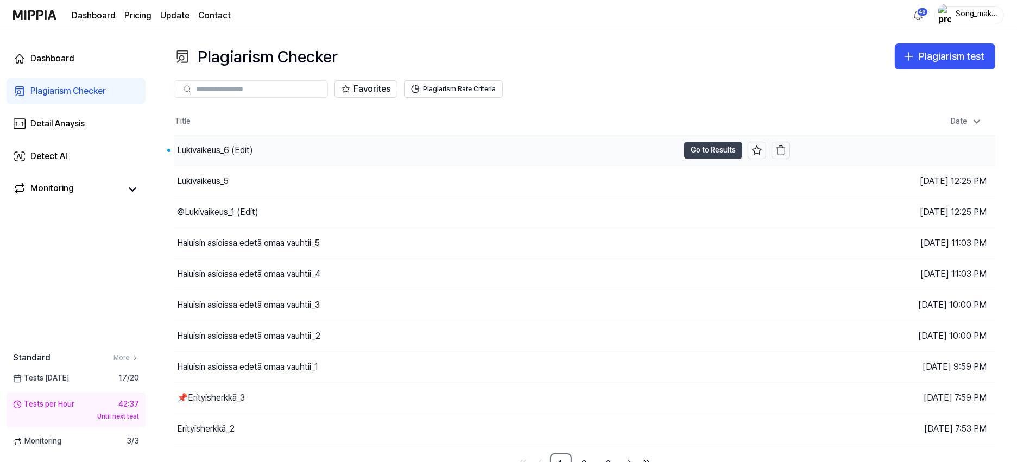
click at [705, 148] on button "Go to Results" at bounding box center [713, 150] width 58 height 17
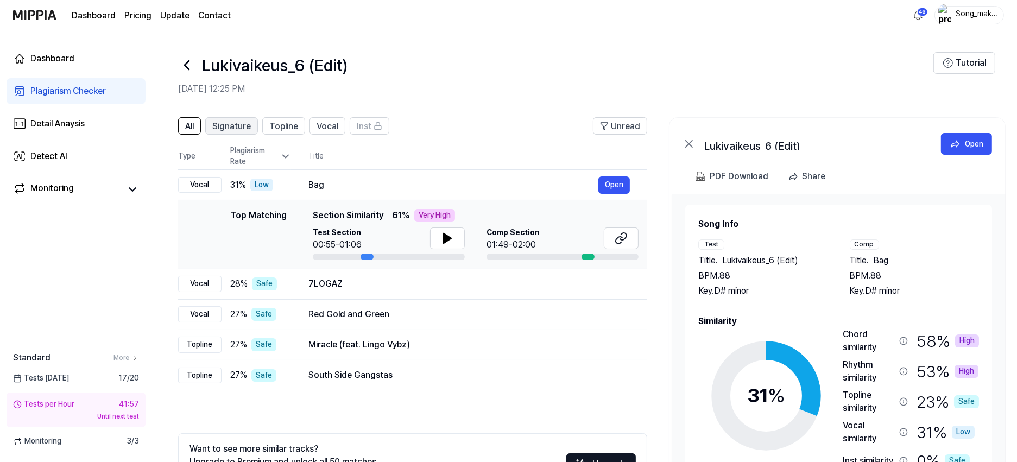
click at [232, 118] on button "Signature" at bounding box center [231, 125] width 53 height 17
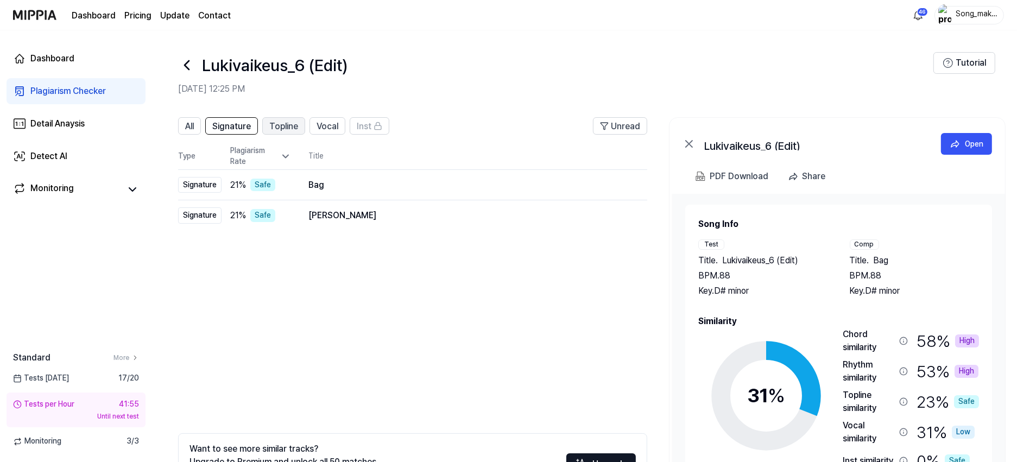
click at [287, 123] on span "Topline" at bounding box center [283, 126] width 29 height 13
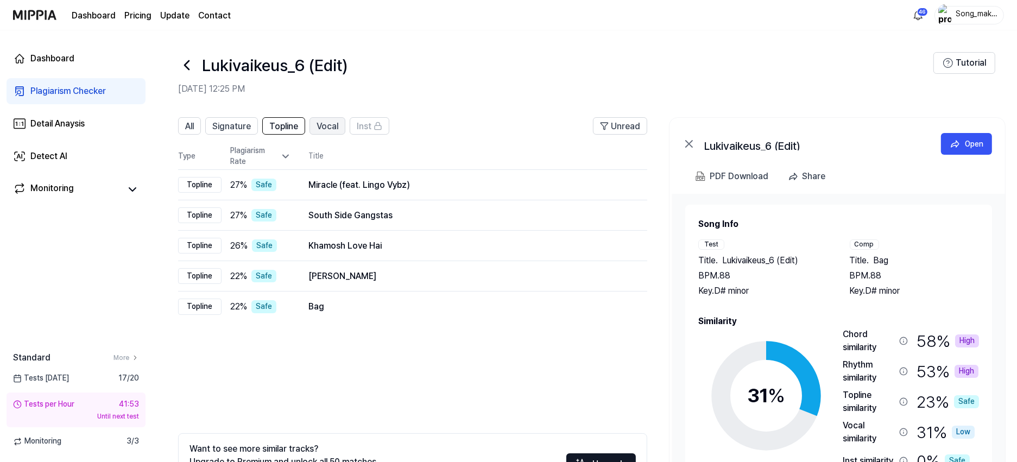
click at [326, 124] on span "Vocal" at bounding box center [327, 126] width 22 height 13
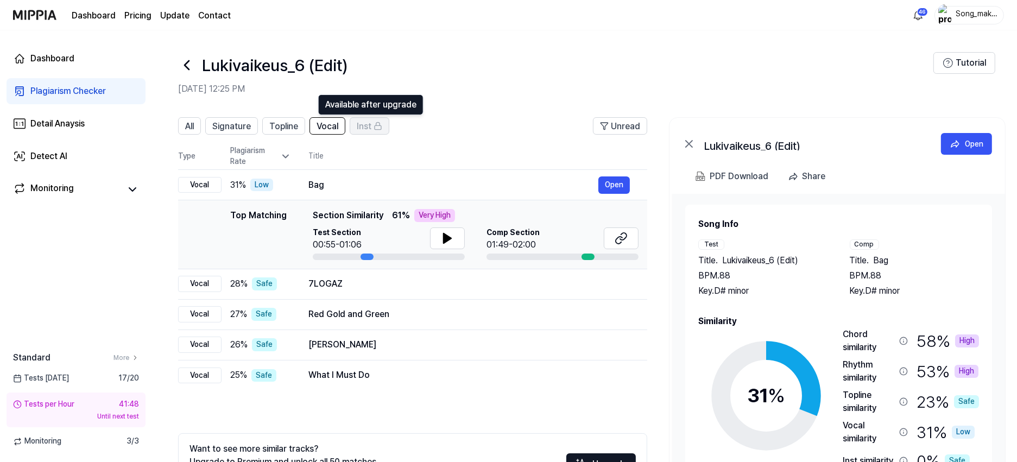
click at [363, 126] on span "Inst" at bounding box center [364, 126] width 15 height 13
click at [974, 142] on div "Open" at bounding box center [974, 144] width 18 height 12
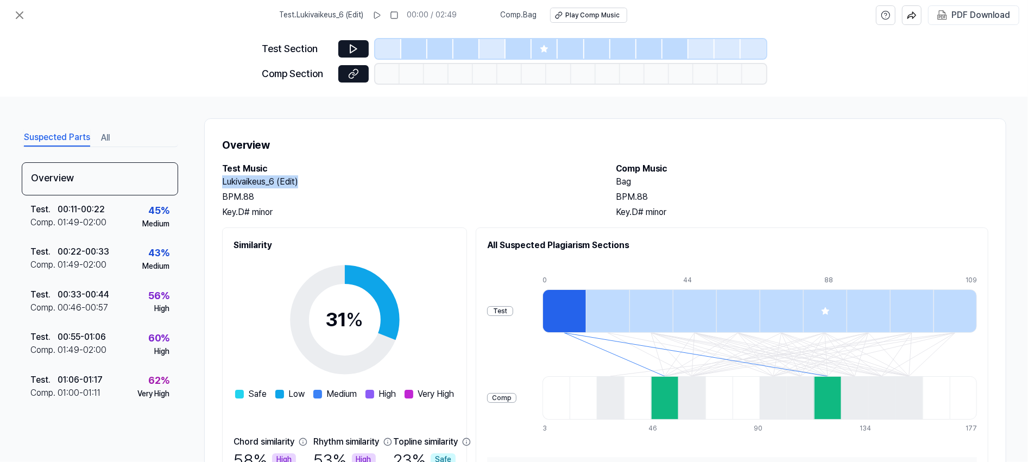
drag, startPoint x: 223, startPoint y: 183, endPoint x: 312, endPoint y: 180, distance: 88.5
click at [312, 180] on h2 "Lukivaikeus_6 (Edit)" at bounding box center [408, 181] width 372 height 13
copy h2 "Lukivaikeus_6 (Edit)"
click at [984, 11] on div "PDF Download" at bounding box center [980, 15] width 59 height 14
click at [21, 20] on icon at bounding box center [19, 15] width 13 height 13
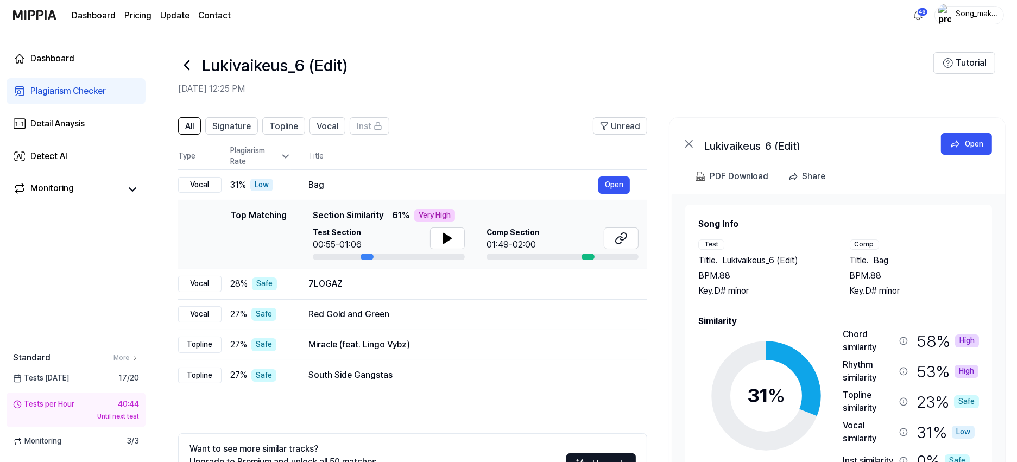
click at [187, 63] on icon at bounding box center [187, 65] width 4 height 9
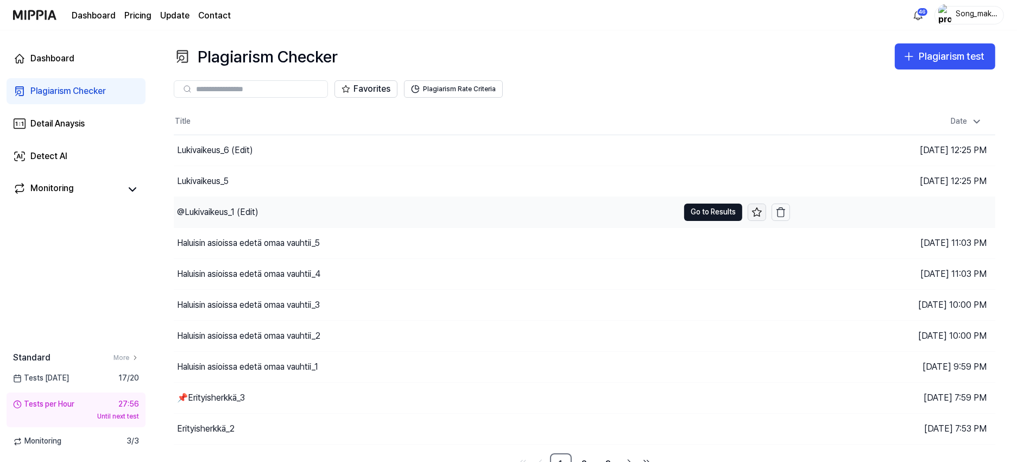
click at [754, 213] on icon at bounding box center [756, 212] width 11 height 11
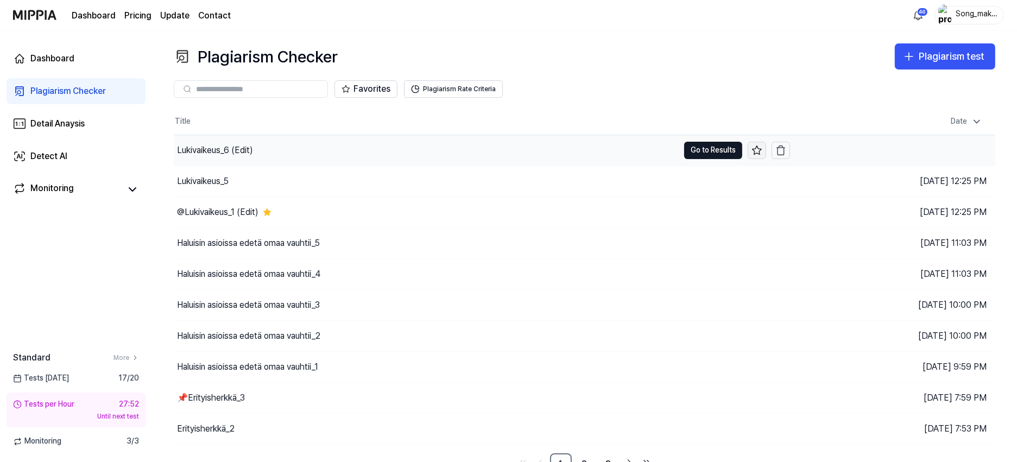
click at [756, 147] on icon at bounding box center [756, 150] width 11 height 11
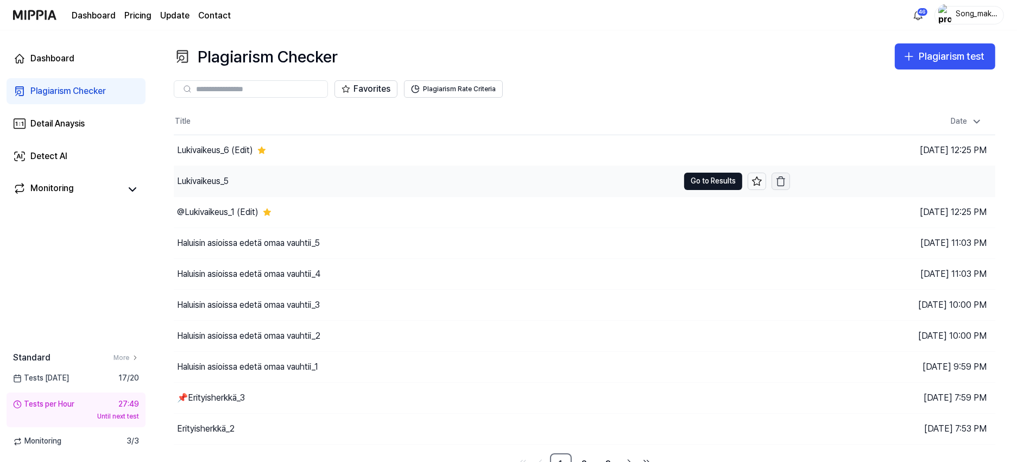
click at [788, 176] on button "button" at bounding box center [780, 181] width 18 height 17
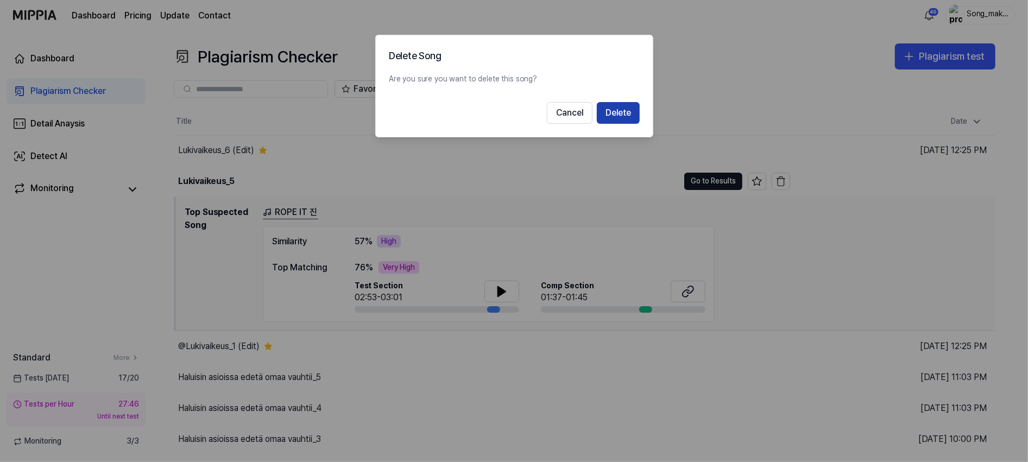
click at [627, 112] on button "Delete" at bounding box center [618, 113] width 43 height 22
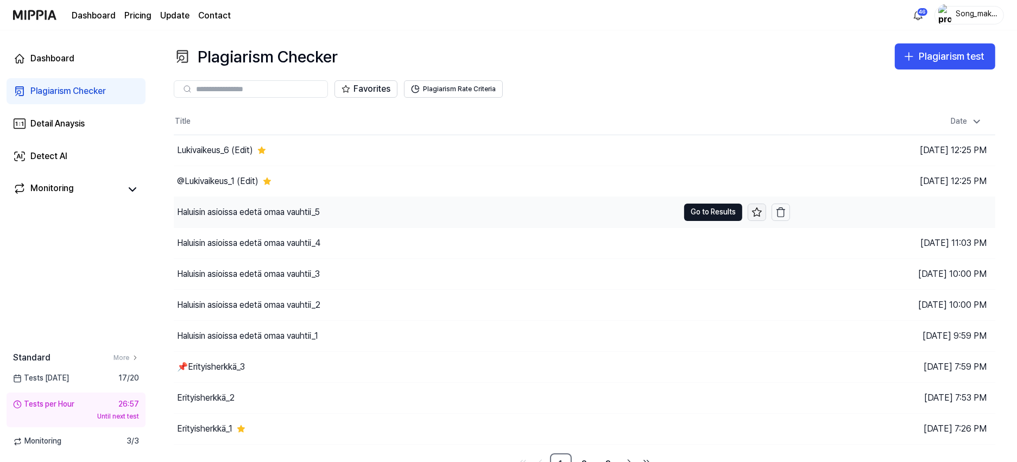
click at [756, 213] on icon at bounding box center [756, 212] width 11 height 11
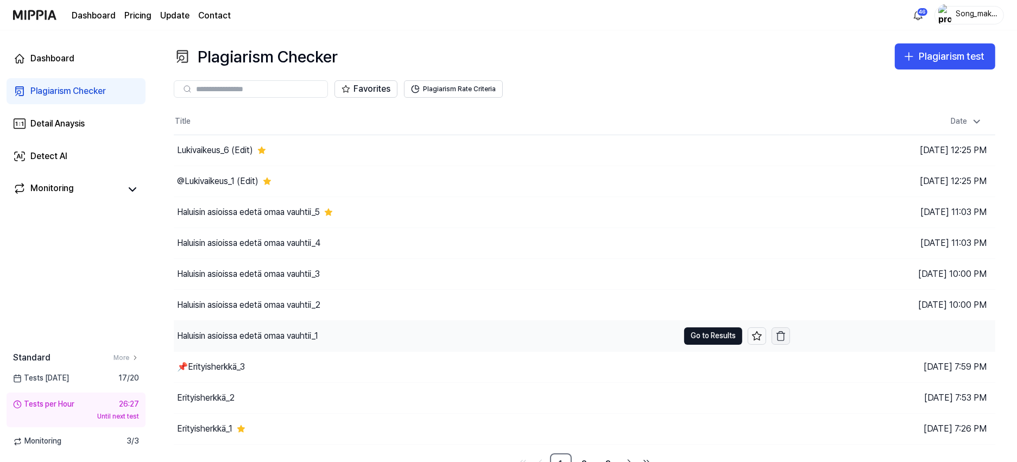
click at [783, 333] on icon "button" at bounding box center [780, 333] width 8 height 0
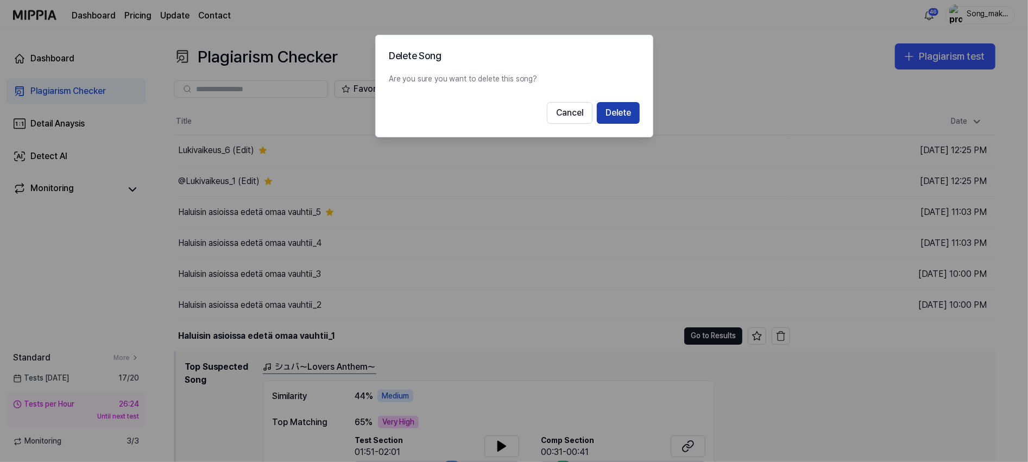
click at [625, 112] on button "Delete" at bounding box center [618, 113] width 43 height 22
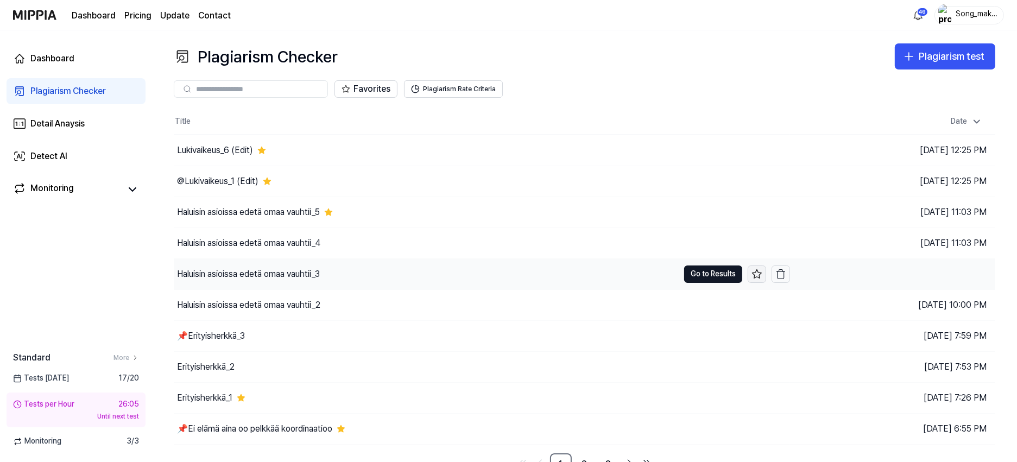
click at [757, 276] on icon at bounding box center [756, 274] width 11 height 11
